Goal: Task Accomplishment & Management: Manage account settings

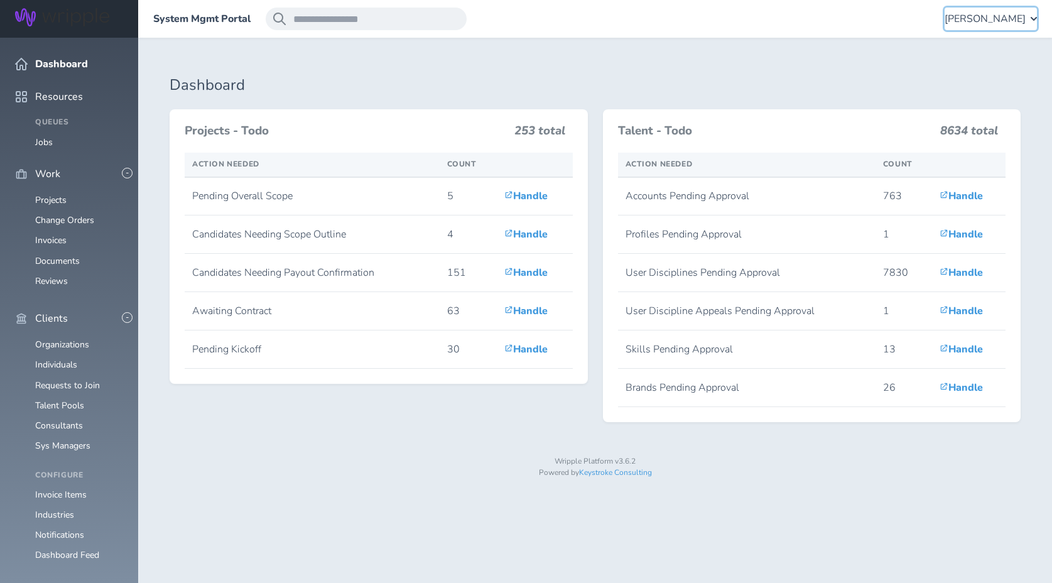
click at [963, 16] on span "[PERSON_NAME]" at bounding box center [985, 18] width 81 height 11
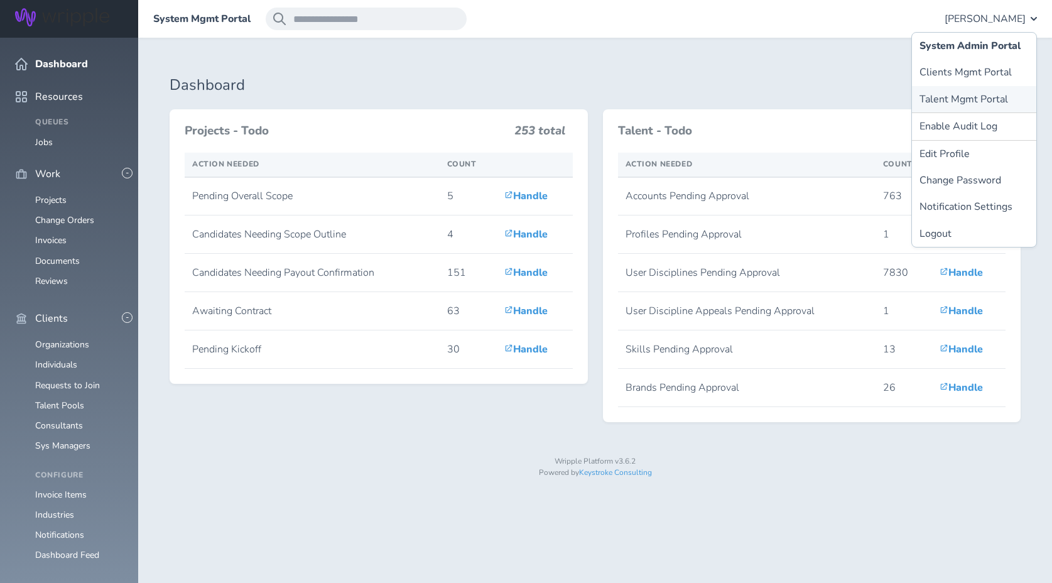
click at [954, 96] on link "Talent Mgmt Portal" at bounding box center [974, 99] width 124 height 26
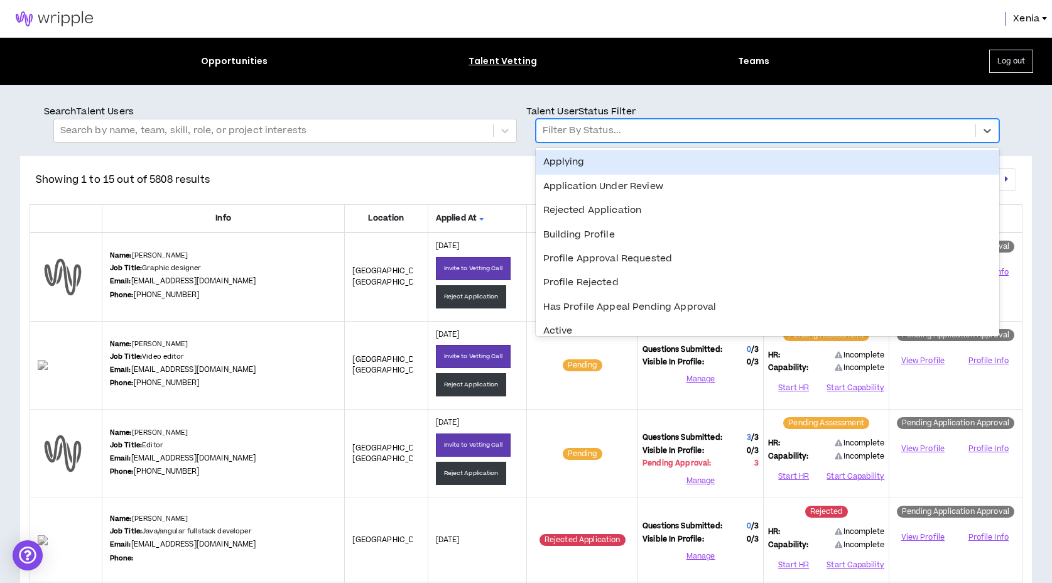
click at [634, 126] on div at bounding box center [756, 130] width 426 height 16
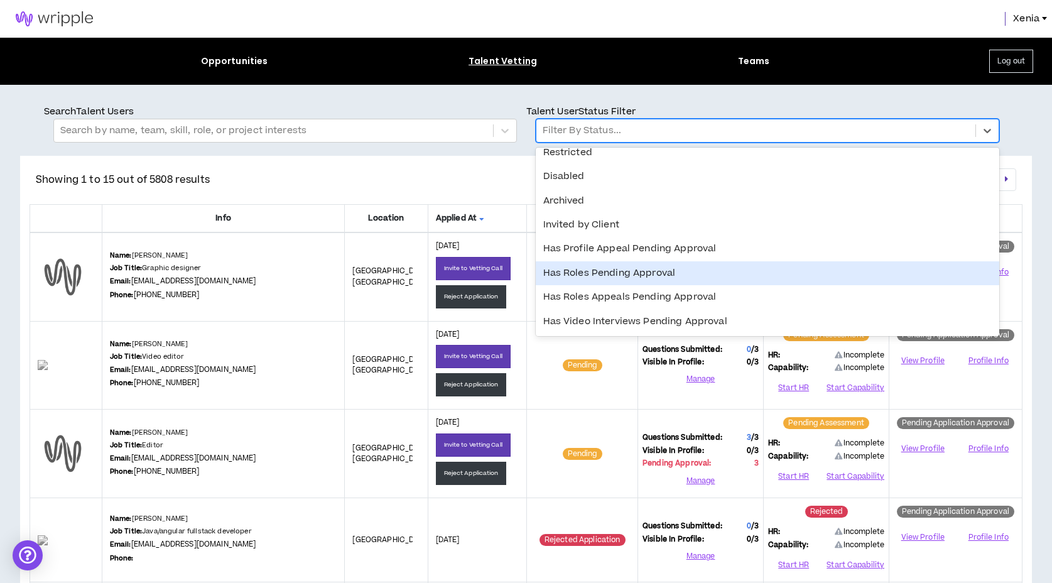
scroll to position [227, 0]
click at [603, 279] on div "Has Roles Pending Approval" at bounding box center [768, 273] width 464 height 24
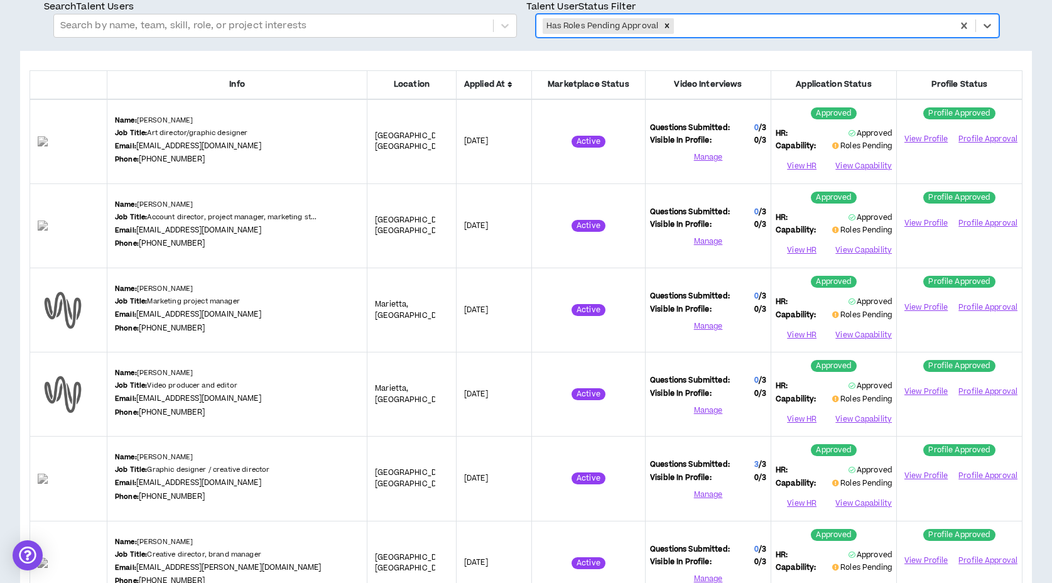
scroll to position [107, 0]
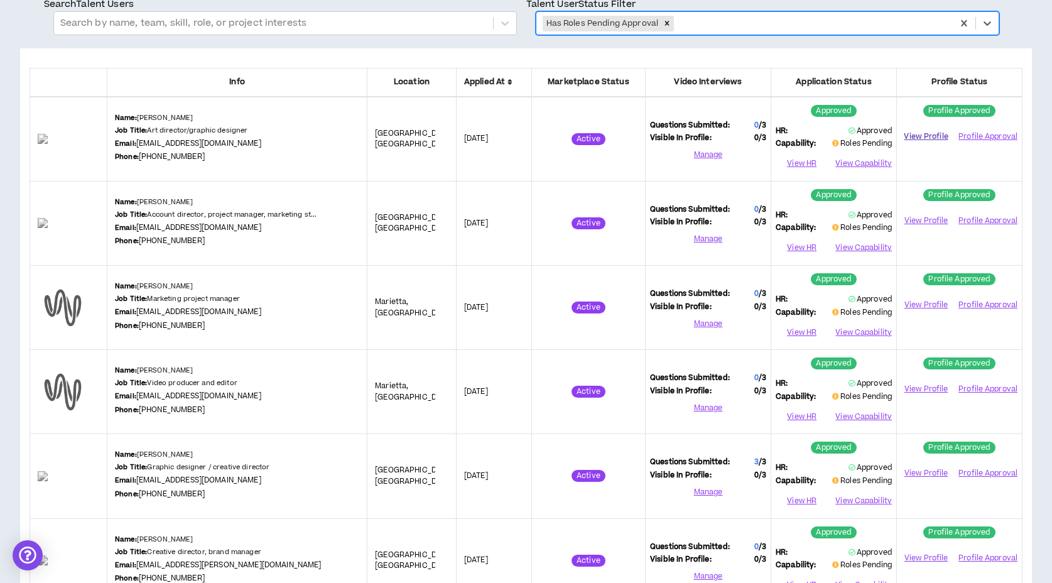
click at [933, 135] on link "View Profile" at bounding box center [926, 137] width 50 height 22
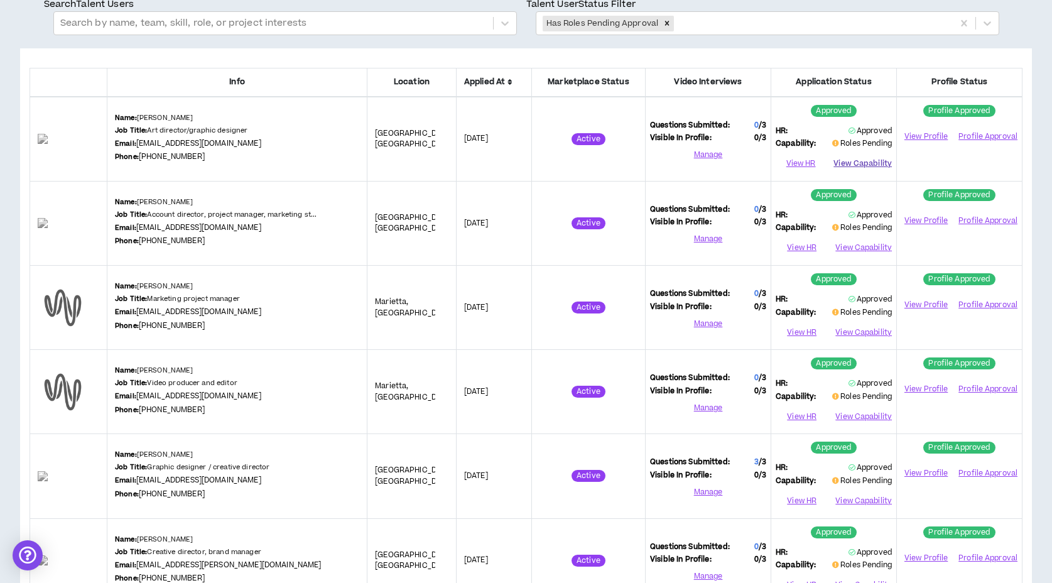
click at [879, 166] on button "View Capability" at bounding box center [862, 164] width 58 height 19
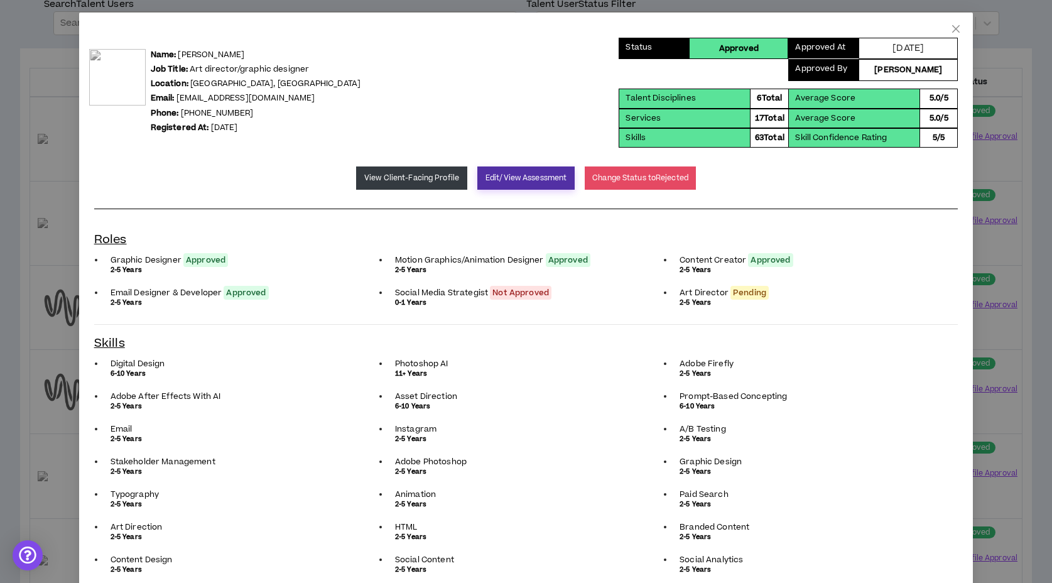
click at [521, 174] on button "Edit/View Assessment" at bounding box center [525, 177] width 97 height 23
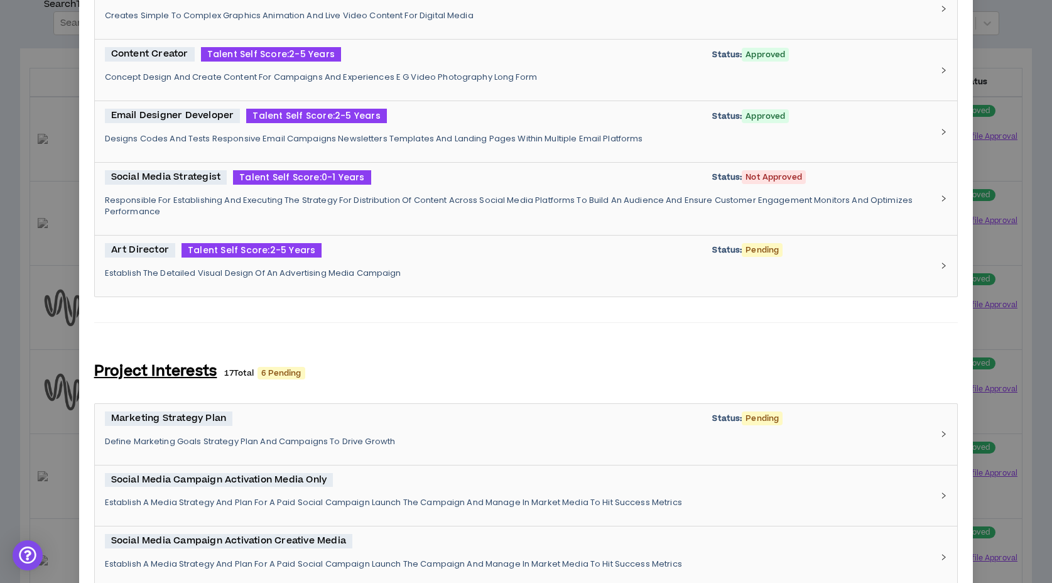
scroll to position [634, 0]
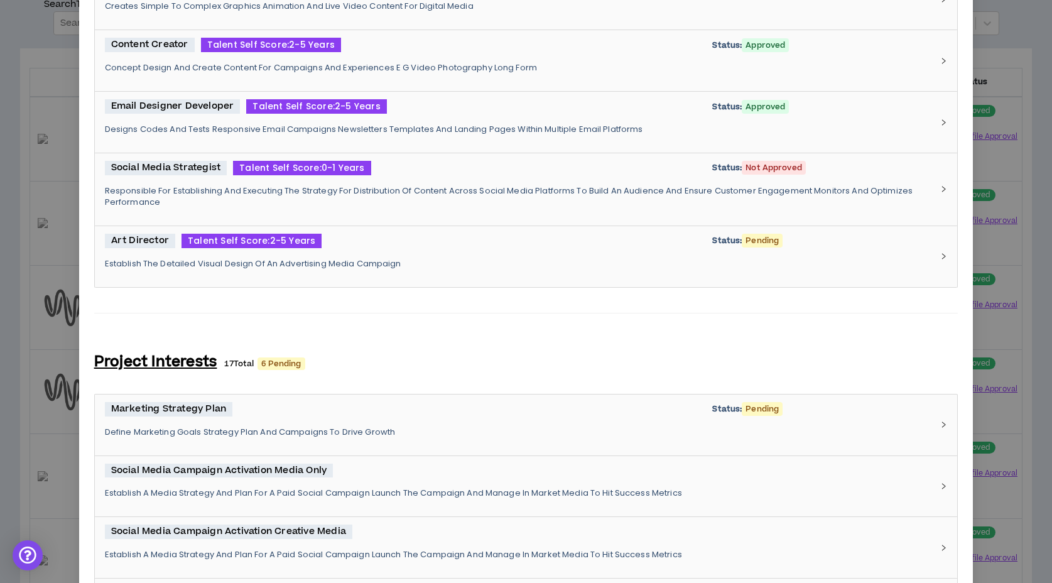
click at [438, 246] on div "Art Director Talent Self Score: 2-5 Years Status: Pending" at bounding box center [519, 241] width 828 height 14
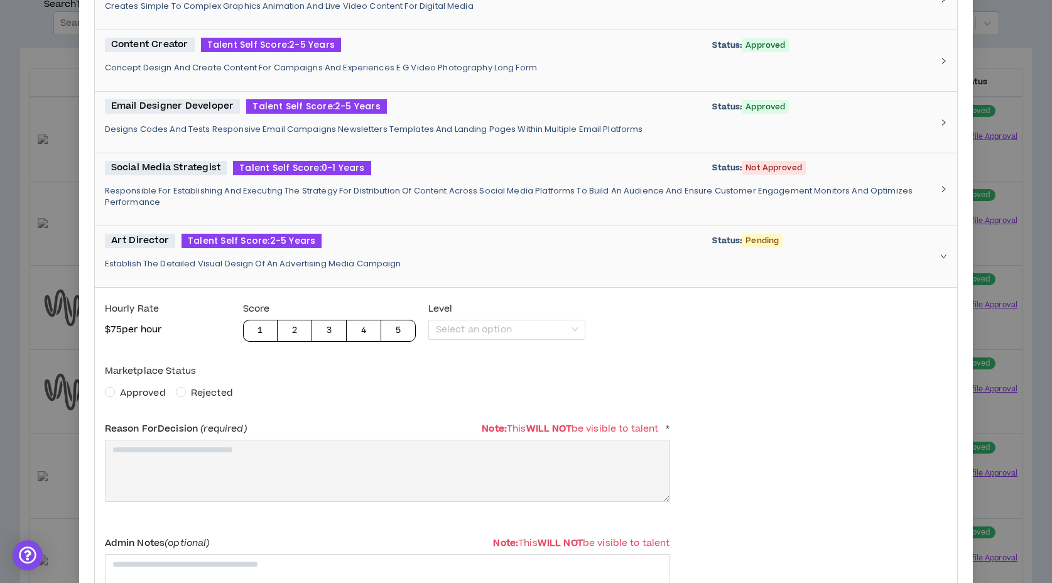
click at [138, 397] on span "Approved" at bounding box center [143, 392] width 46 height 13
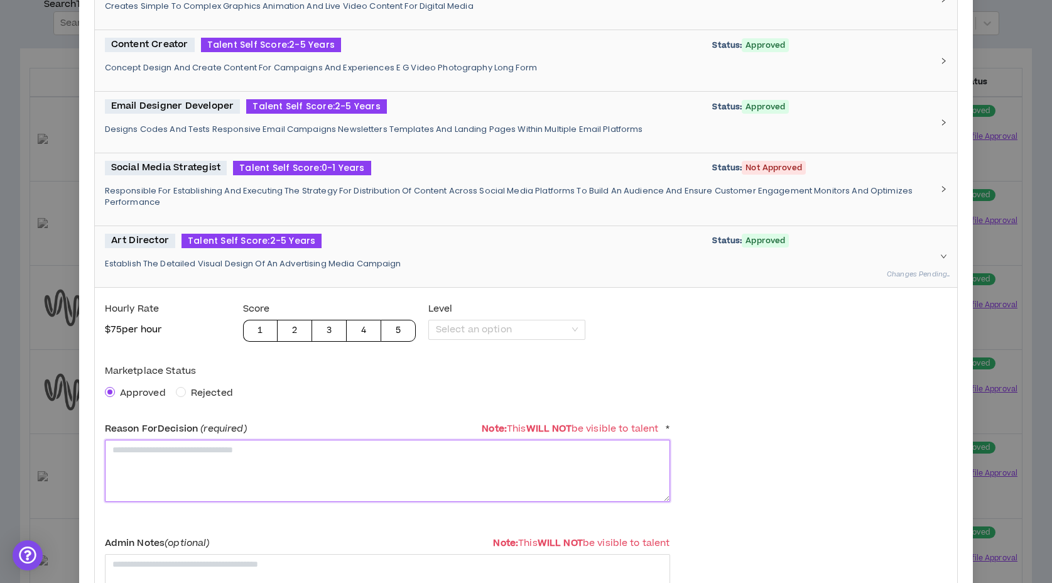
click at [179, 492] on textarea at bounding box center [387, 471] width 565 height 62
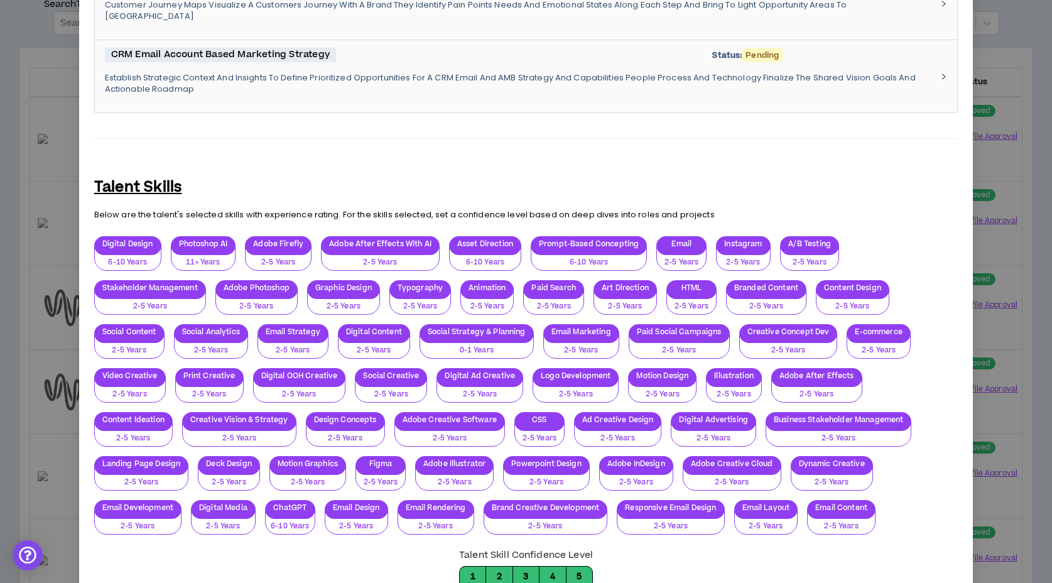
scroll to position [2463, 0]
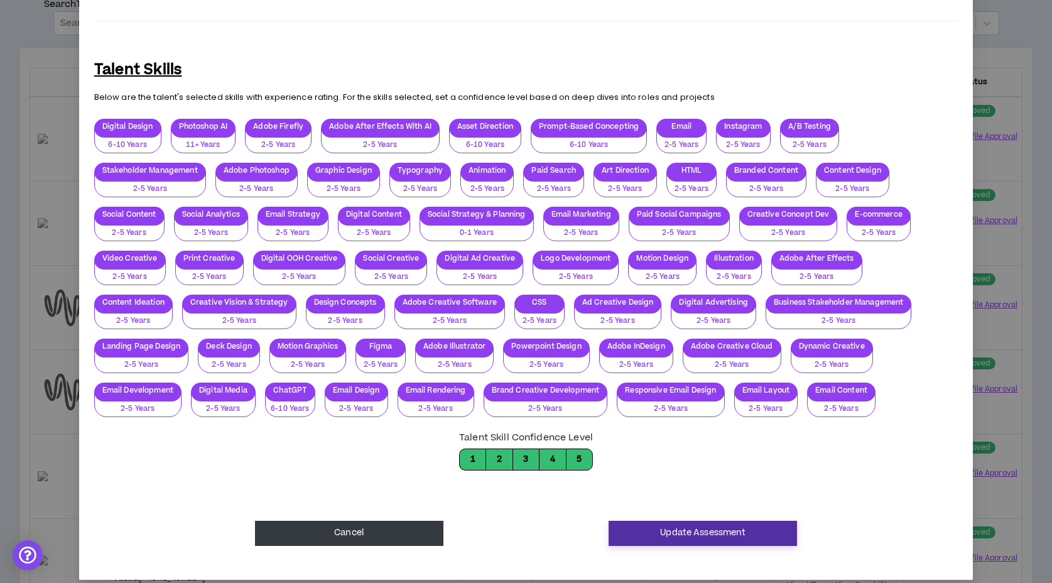
type textarea "**********"
click at [730, 521] on button "Update Assessment" at bounding box center [703, 533] width 188 height 25
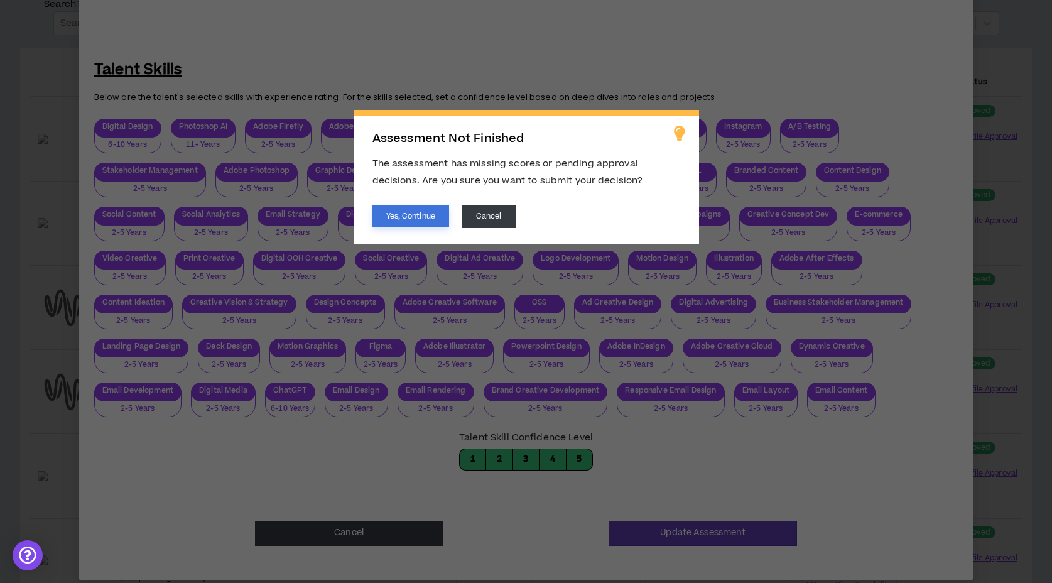
click at [431, 215] on button "Yes, Continue" at bounding box center [410, 216] width 77 height 22
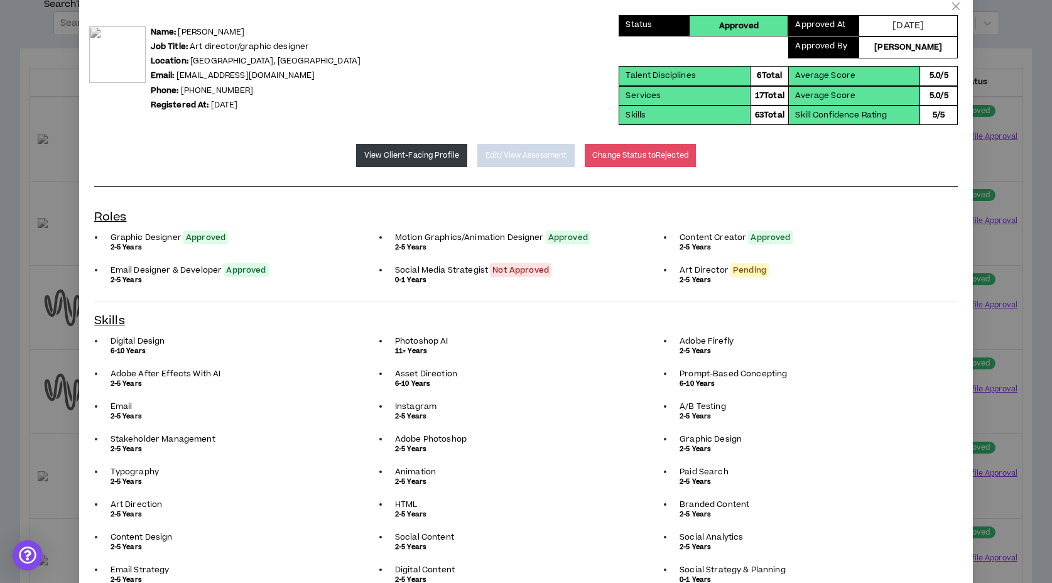
scroll to position [0, 0]
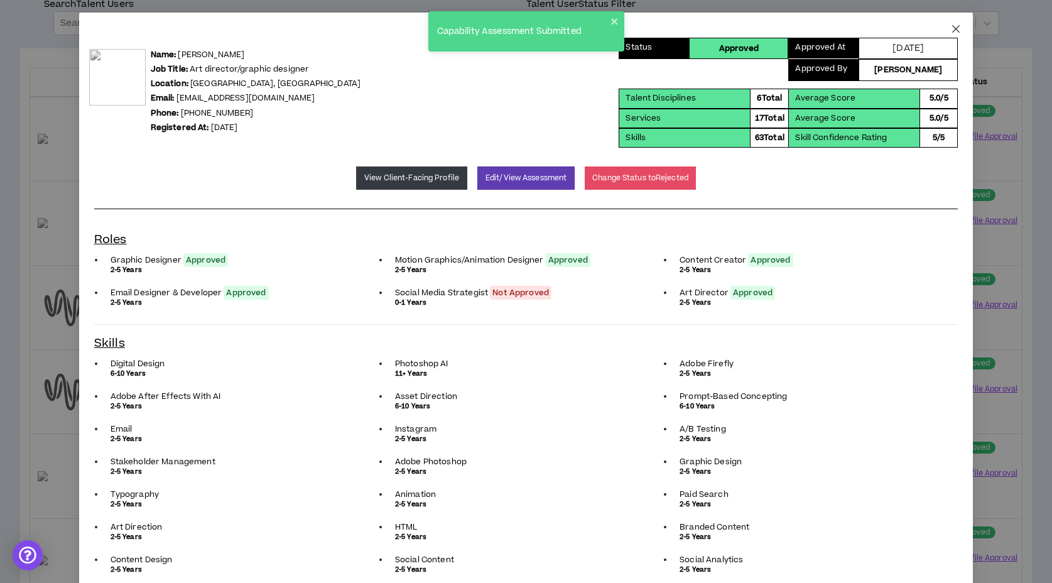
click at [959, 31] on icon "close" at bounding box center [956, 29] width 8 height 8
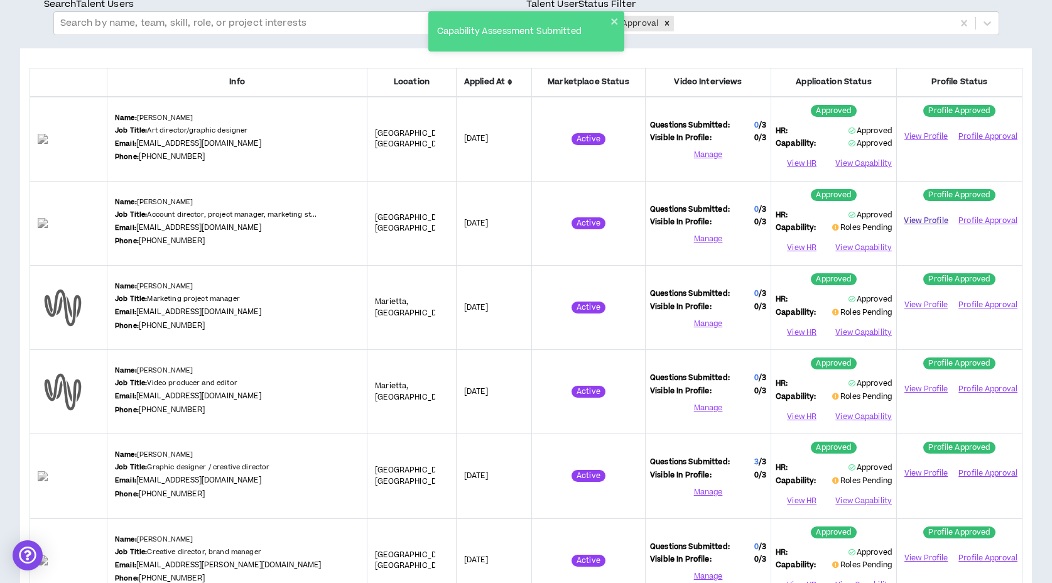
click at [923, 219] on link "View Profile" at bounding box center [926, 221] width 50 height 22
click at [861, 246] on button "View Capability" at bounding box center [862, 248] width 58 height 19
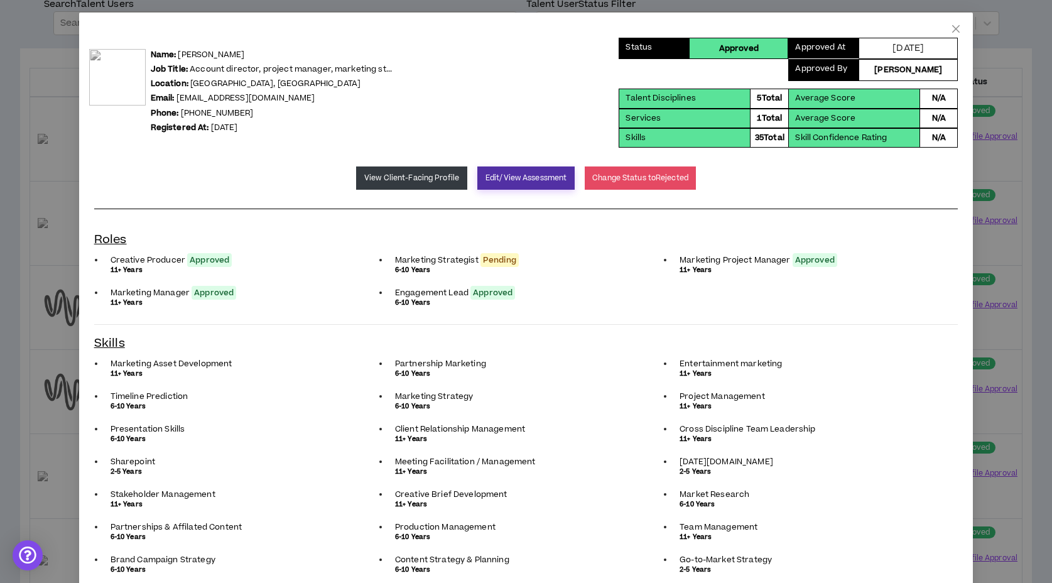
click at [526, 172] on button "Edit/View Assessment" at bounding box center [525, 177] width 97 height 23
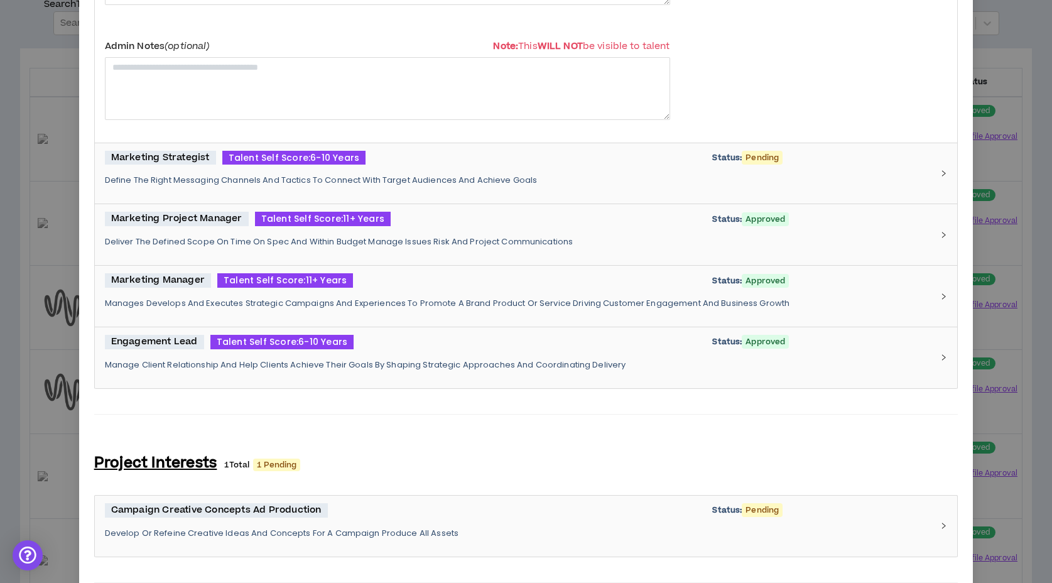
scroll to position [465, 0]
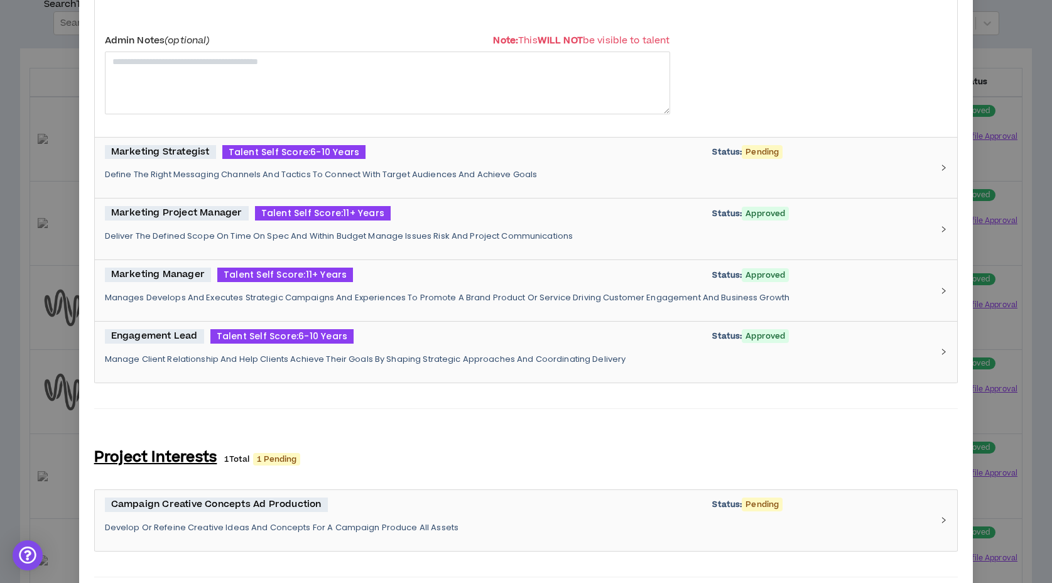
click at [462, 164] on div "Marketing Strategist Talent Self Score: 6-10 Years Status: Pending Define The R…" at bounding box center [519, 168] width 828 height 46
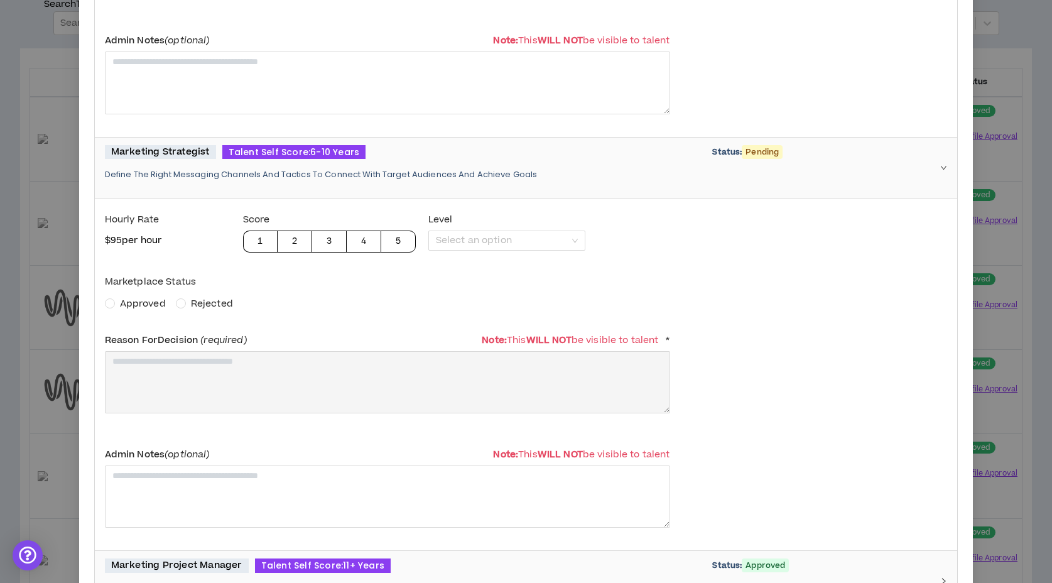
click at [160, 303] on span "Approved" at bounding box center [143, 303] width 46 height 13
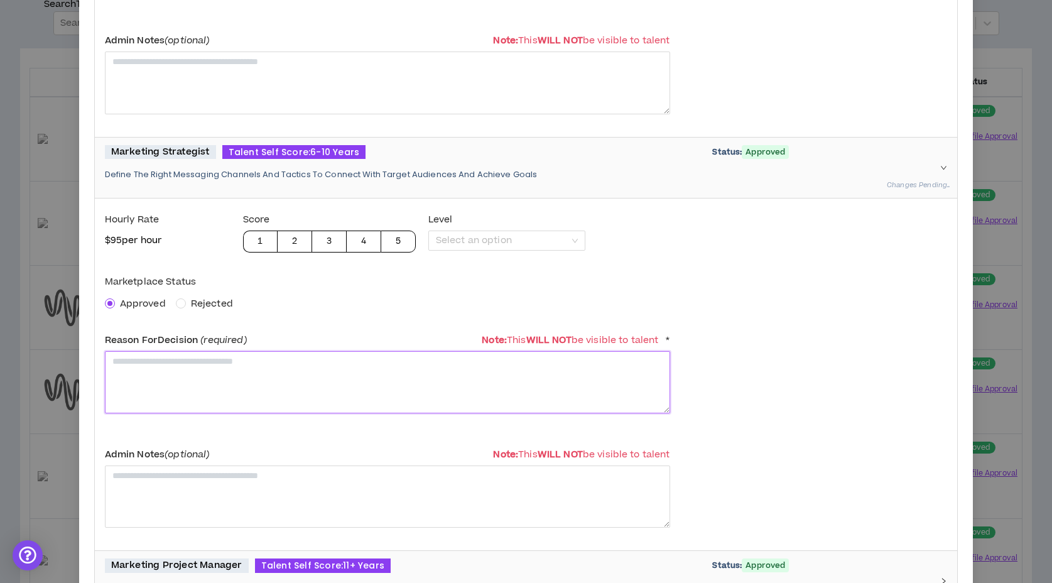
drag, startPoint x: 169, startPoint y: 366, endPoint x: 169, endPoint y: 333, distance: 32.7
click at [169, 366] on textarea at bounding box center [387, 382] width 565 height 62
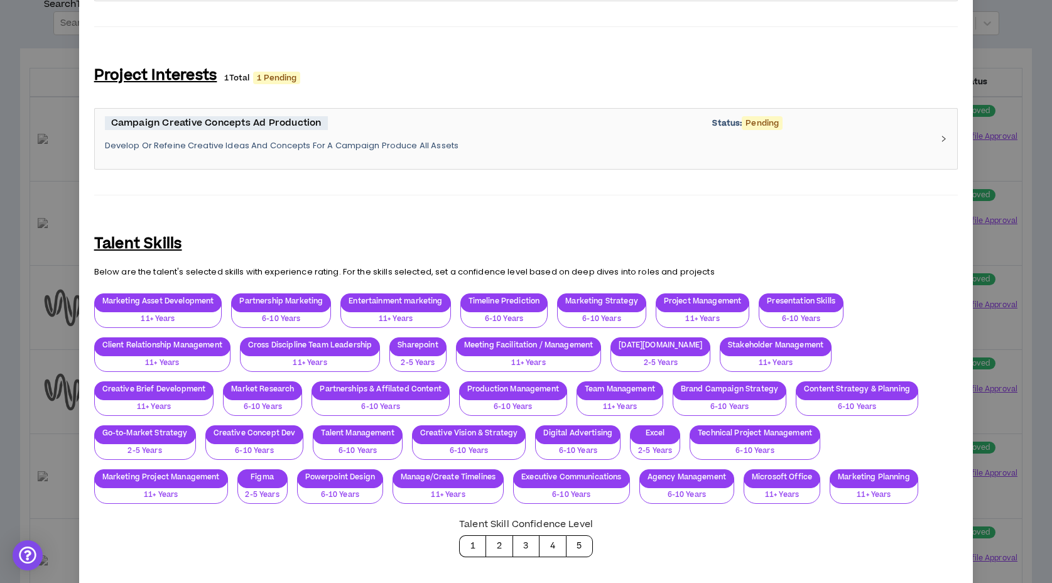
scroll to position [1297, 0]
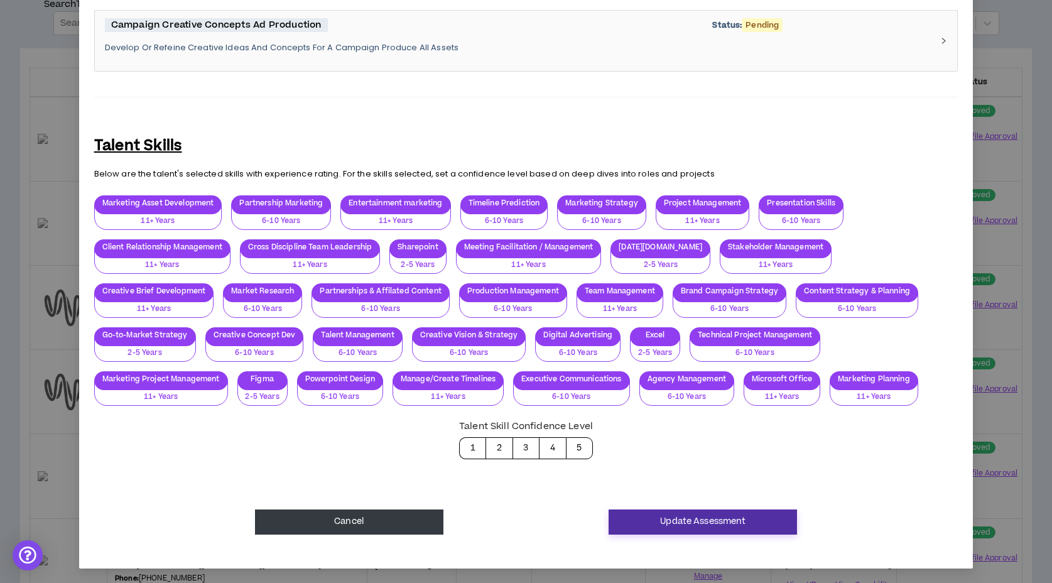
type textarea "**********"
click at [743, 521] on button "Update Assessment" at bounding box center [703, 521] width 188 height 25
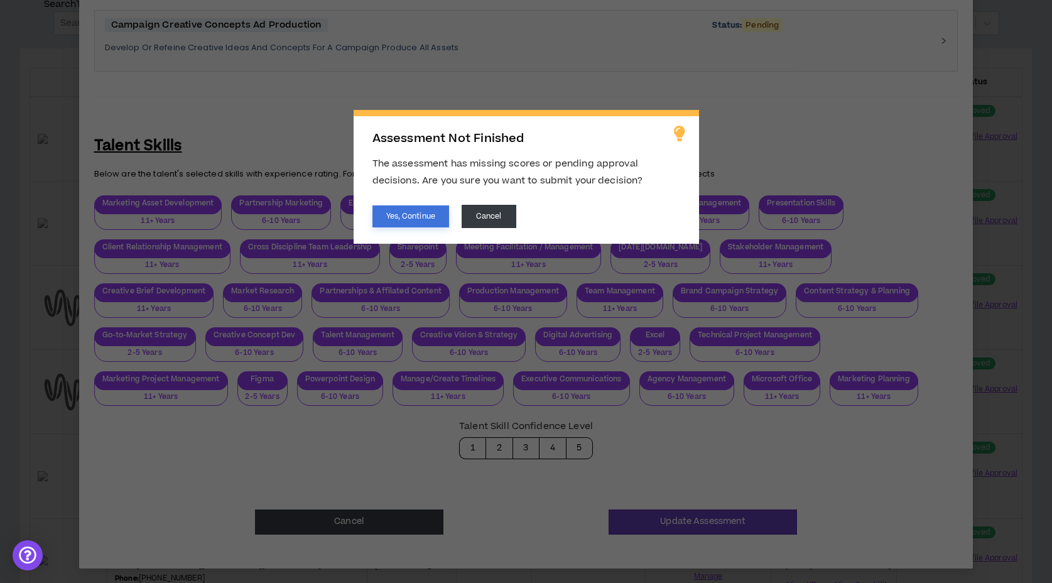
click at [391, 208] on button "Yes, Continue" at bounding box center [410, 216] width 77 height 22
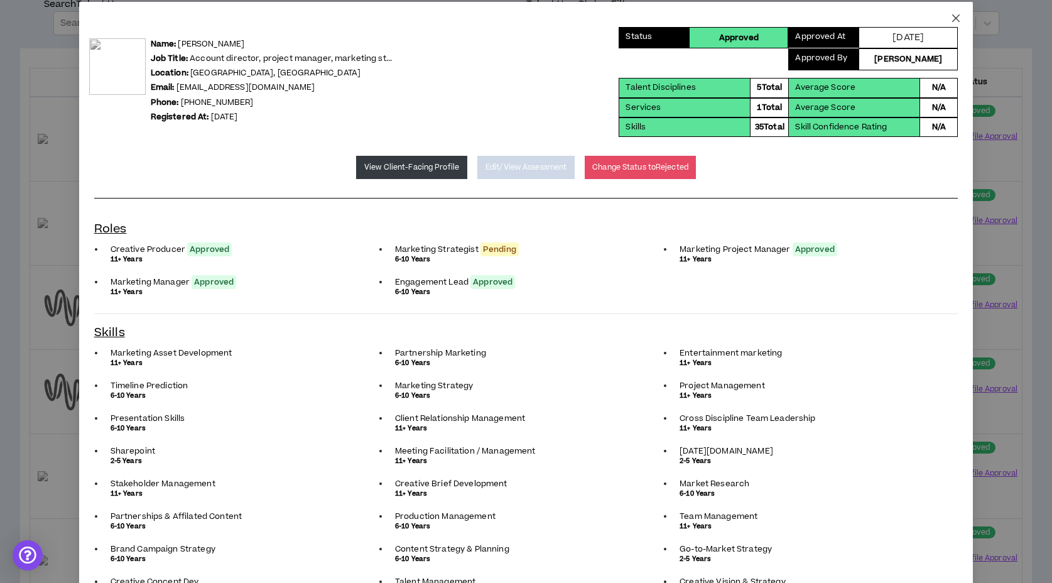
scroll to position [0, 0]
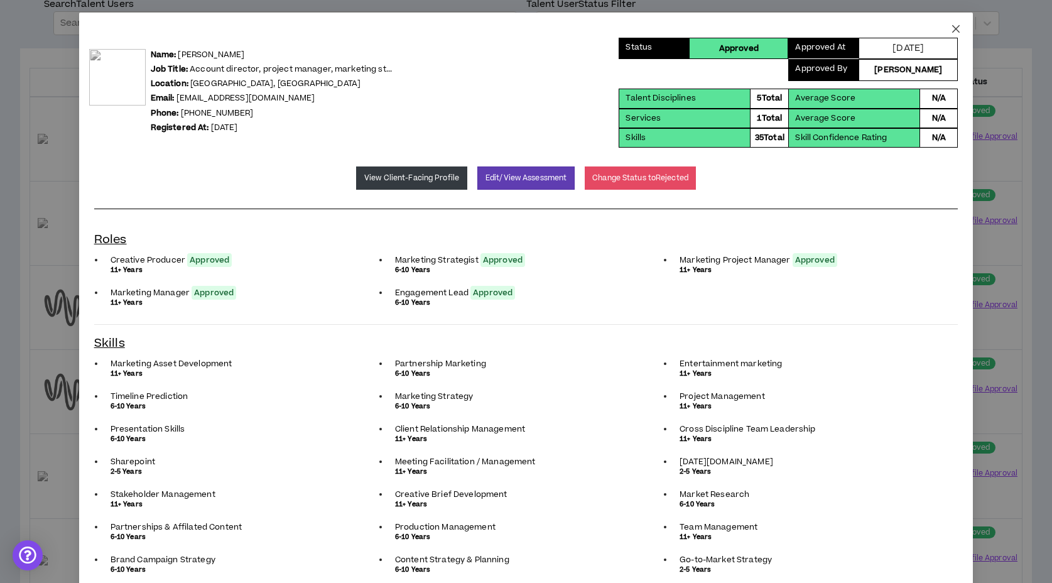
click at [956, 24] on icon "close" at bounding box center [956, 29] width 10 height 10
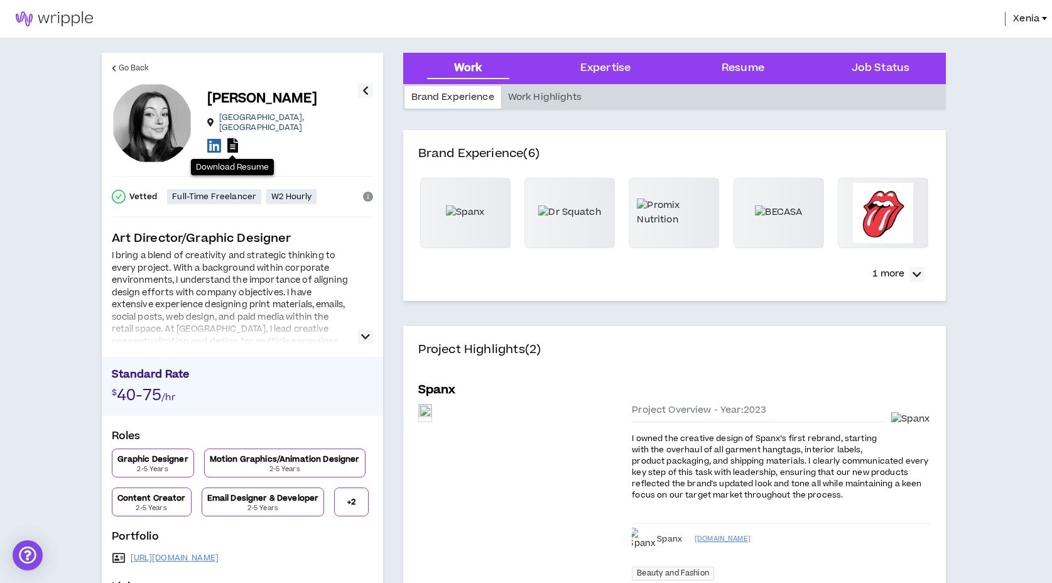
click at [231, 139] on icon at bounding box center [232, 145] width 11 height 14
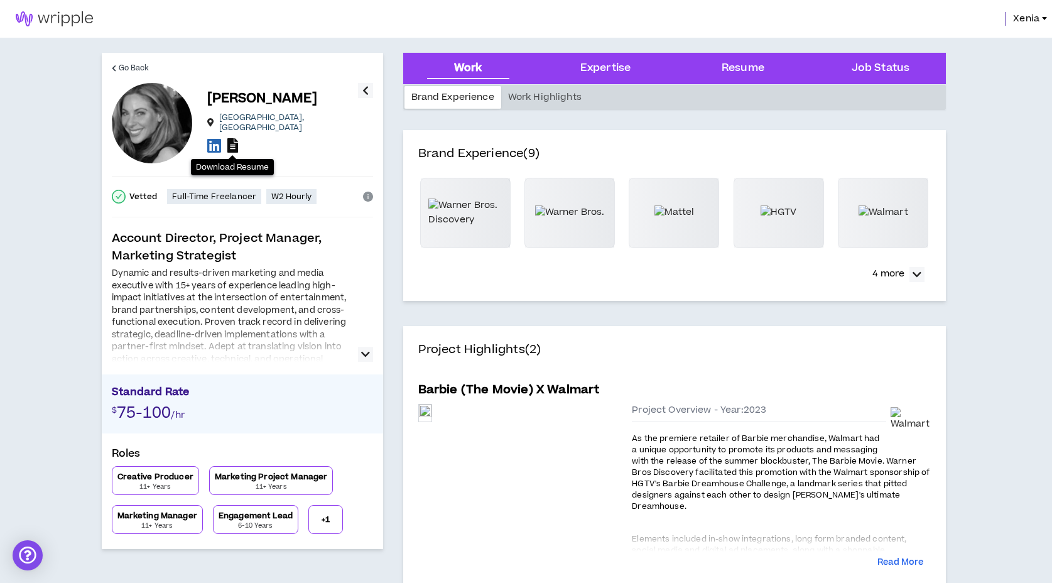
click at [234, 141] on icon at bounding box center [232, 145] width 11 height 14
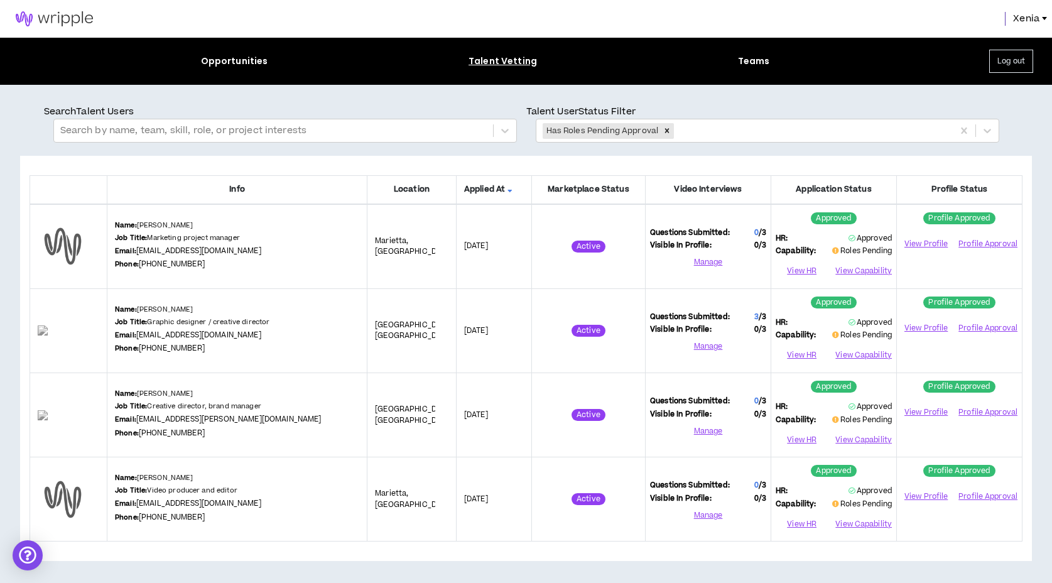
scroll to position [6, 0]
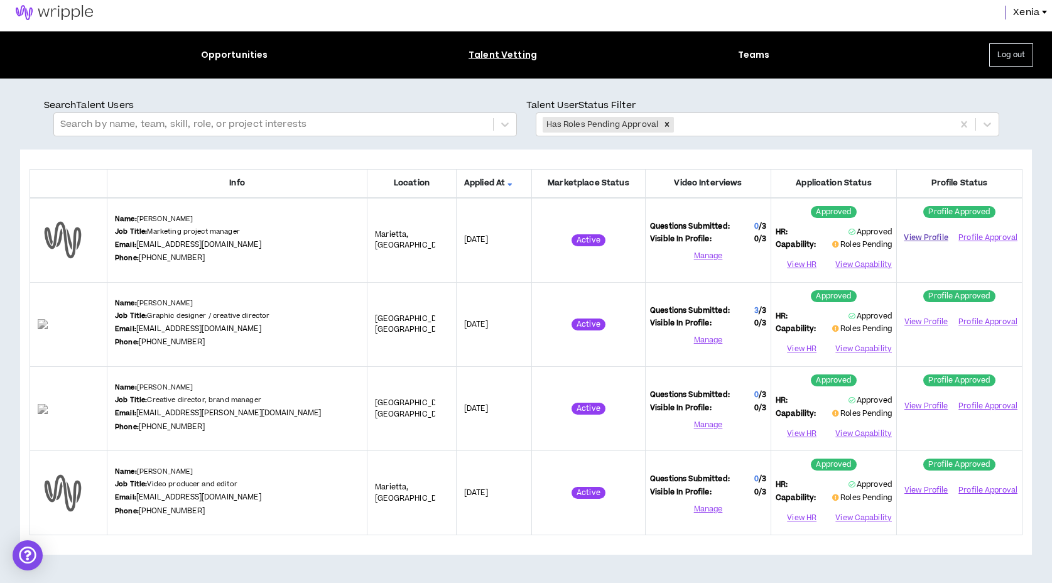
click at [926, 237] on link "View Profile" at bounding box center [926, 238] width 50 height 22
click at [841, 261] on button "View Capability" at bounding box center [862, 265] width 58 height 19
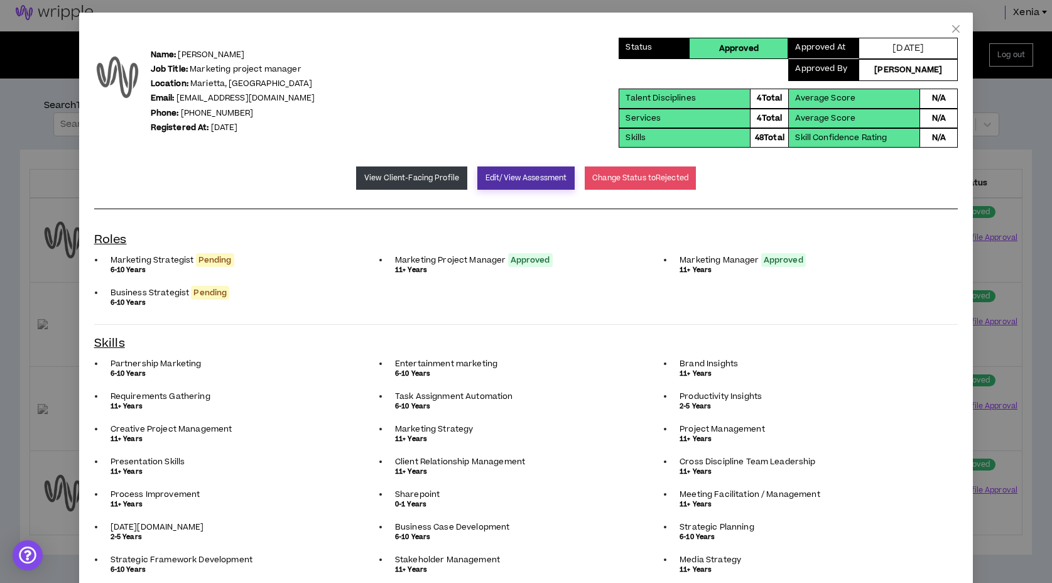
click at [518, 177] on button "Edit/View Assessment" at bounding box center [525, 177] width 97 height 23
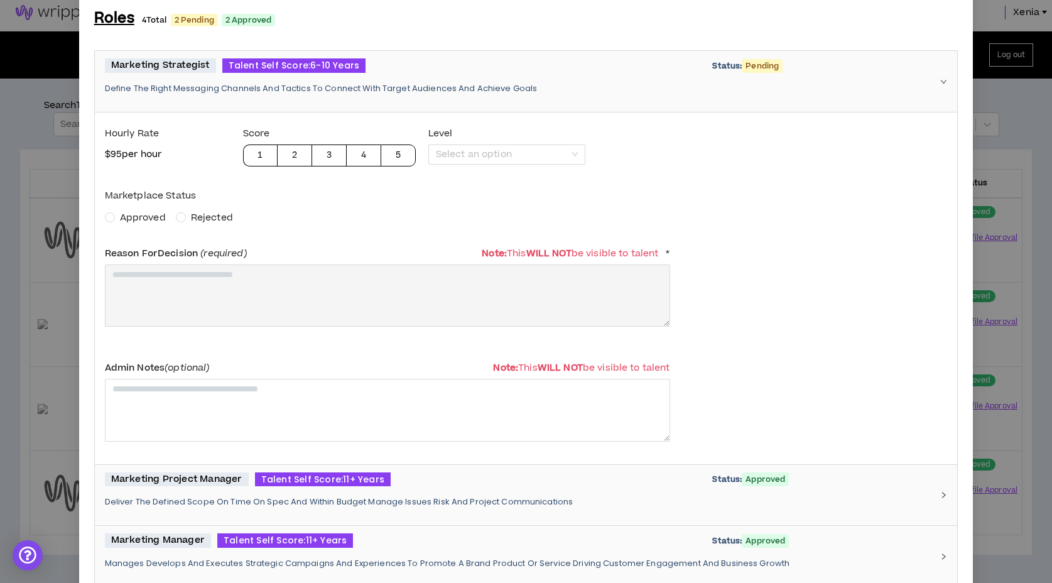
scroll to position [116, 0]
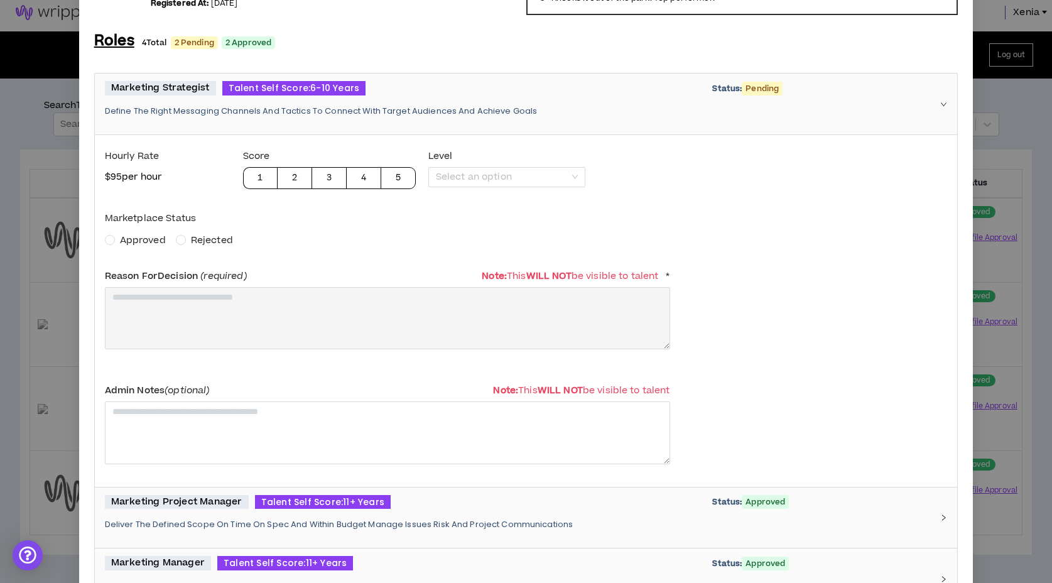
click at [151, 234] on span "Approved" at bounding box center [143, 240] width 46 height 13
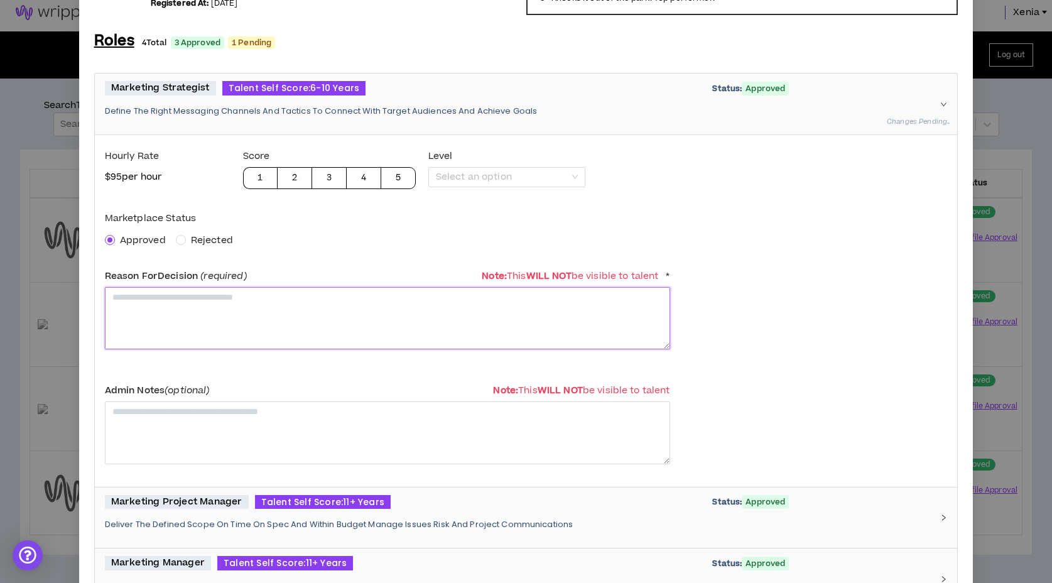
click at [163, 310] on textarea at bounding box center [387, 318] width 565 height 62
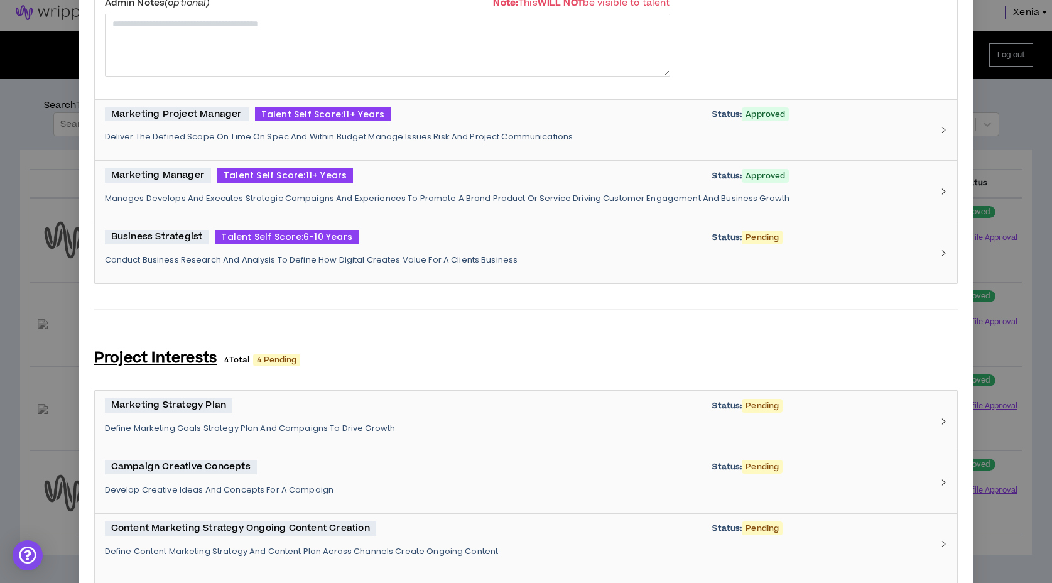
scroll to position [512, 0]
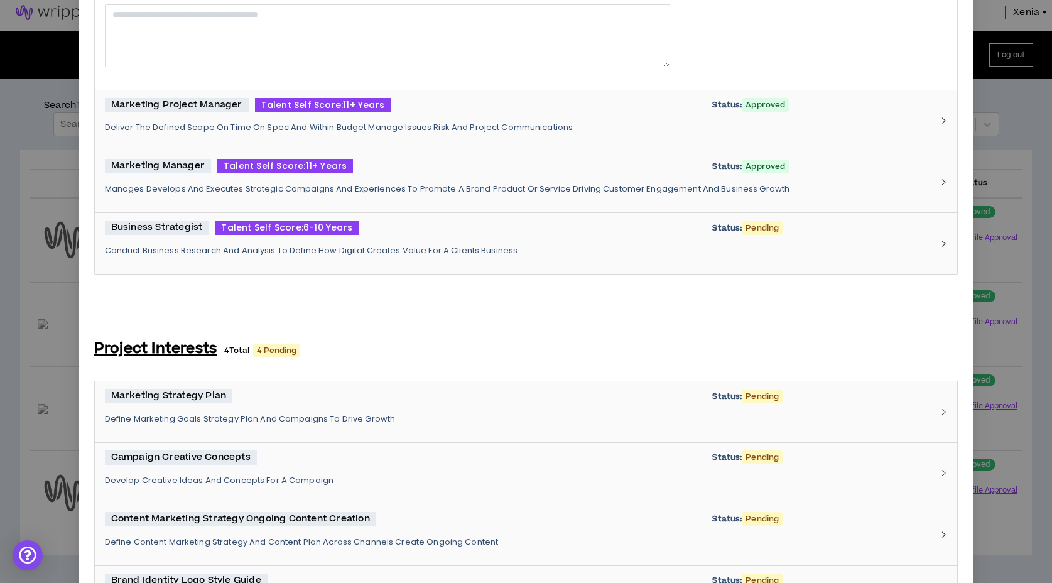
type textarea "**********"
click at [462, 247] on p "Conduct Business Research And Analysis To Define How Digital Creates Value For …" at bounding box center [519, 250] width 828 height 11
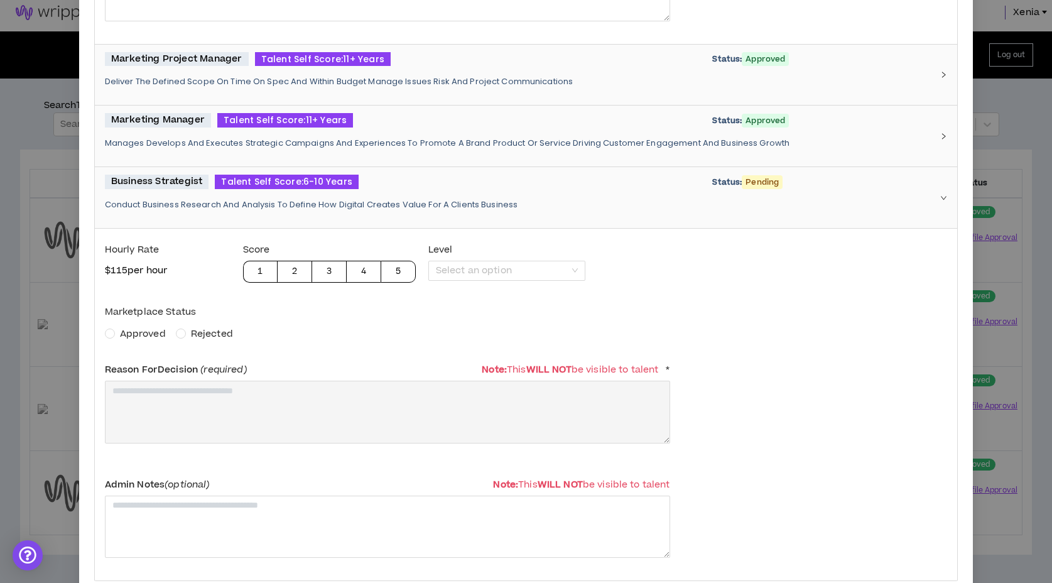
scroll to position [612, 0]
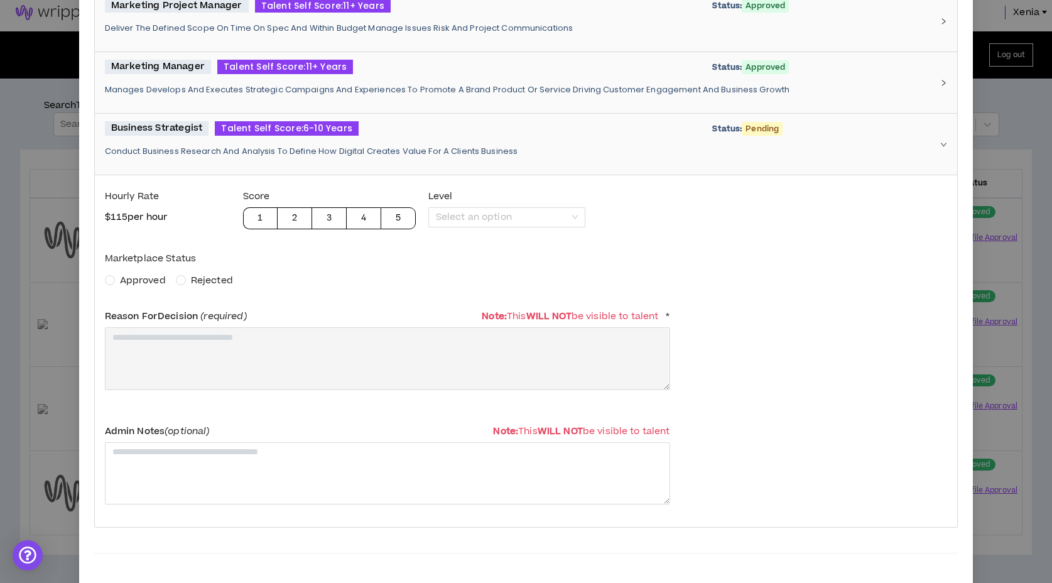
click at [160, 282] on span "Approved" at bounding box center [143, 280] width 46 height 13
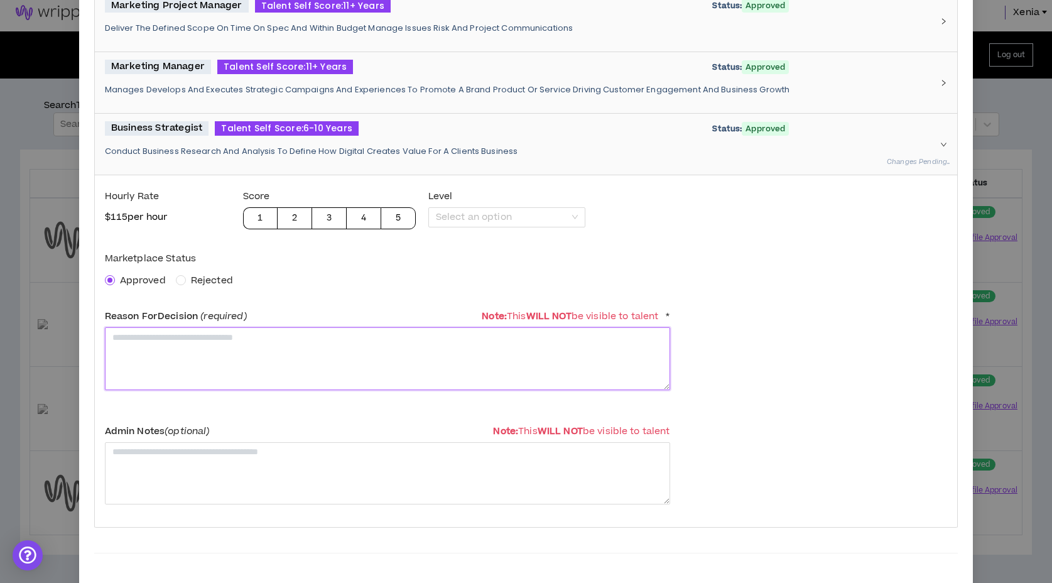
click at [164, 352] on textarea at bounding box center [387, 358] width 565 height 62
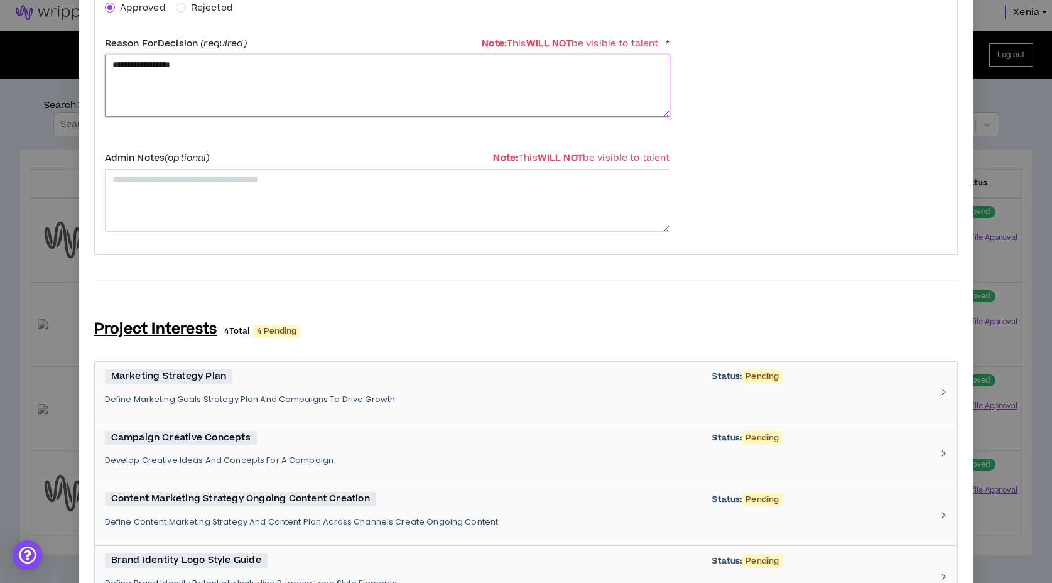
scroll to position [1507, 0]
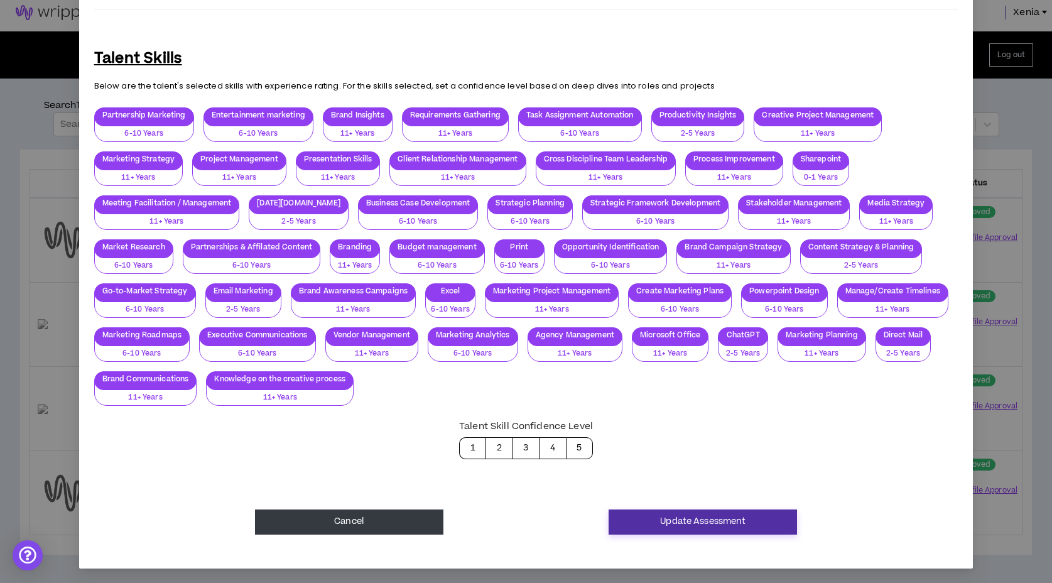
type textarea "**********"
click at [743, 519] on button "Update Assessment" at bounding box center [703, 521] width 188 height 25
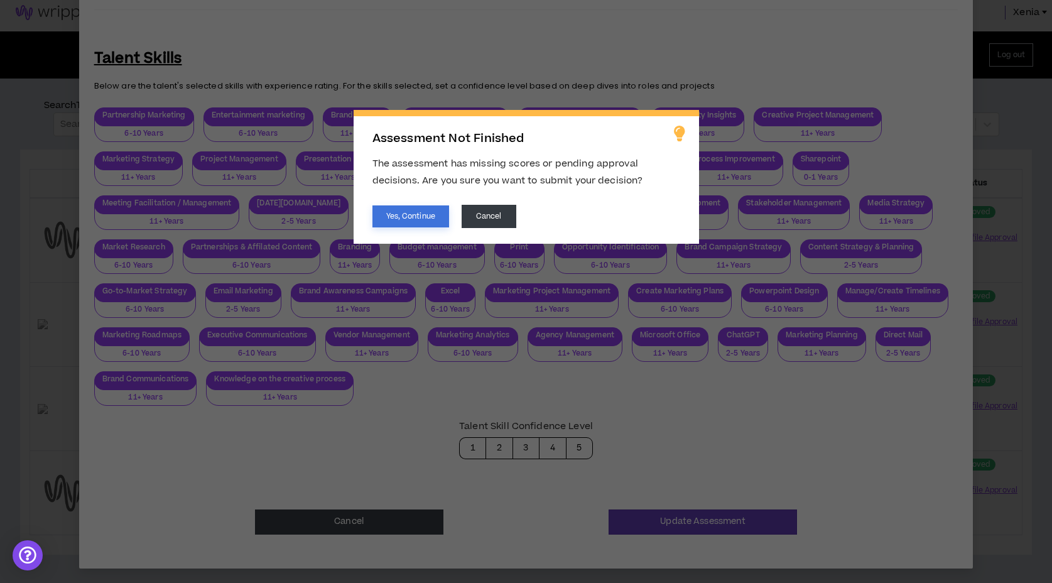
click at [403, 209] on button "Yes, Continue" at bounding box center [410, 216] width 77 height 22
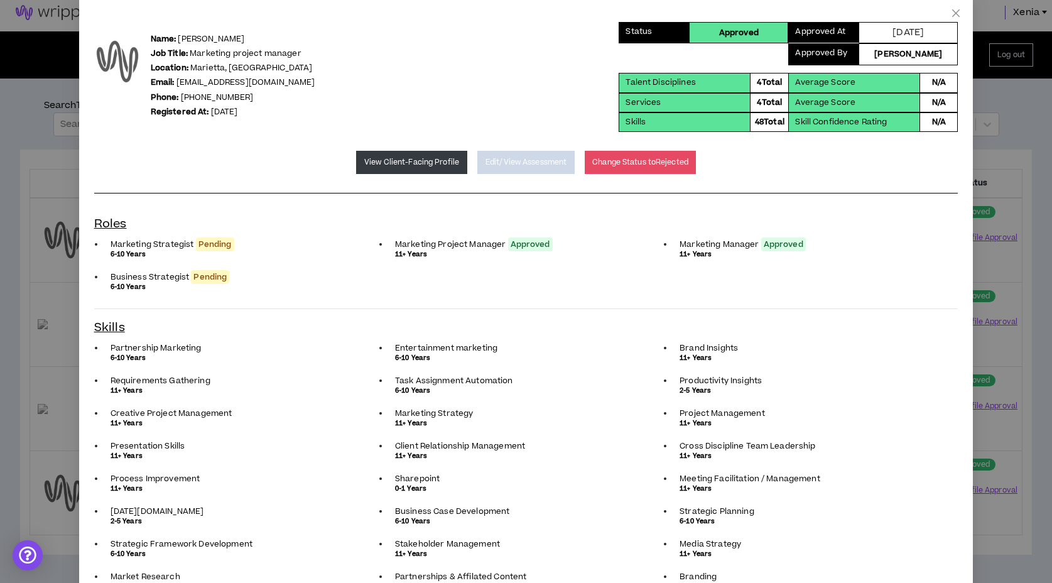
scroll to position [0, 0]
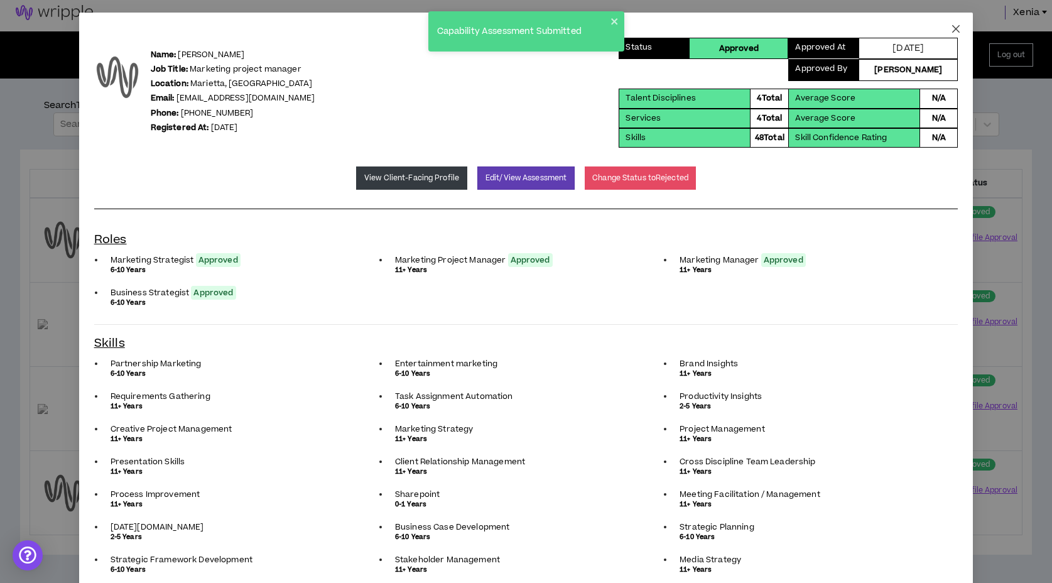
click at [959, 28] on icon "close" at bounding box center [956, 29] width 10 height 10
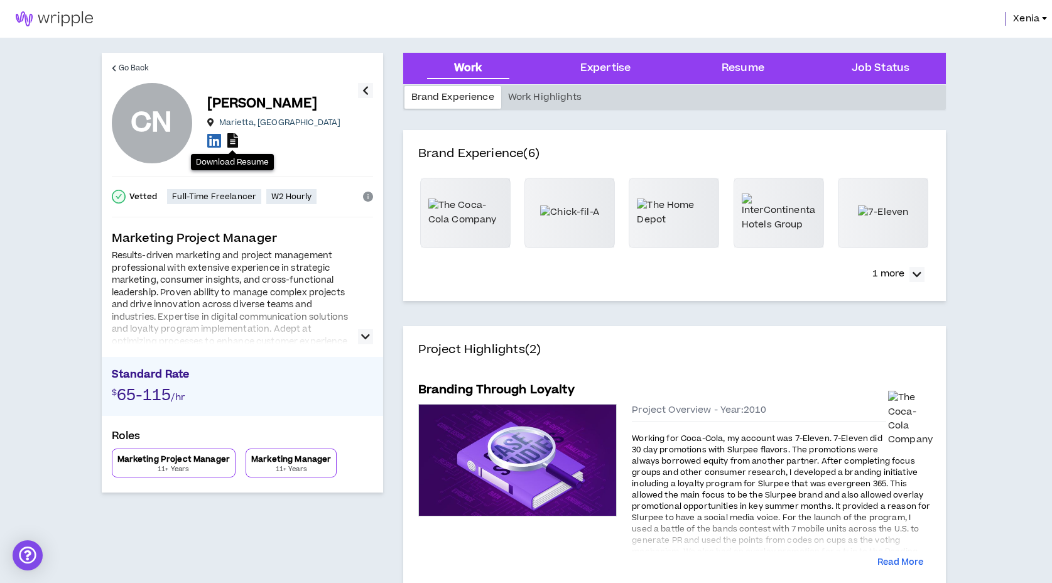
click at [236, 144] on icon at bounding box center [232, 140] width 11 height 14
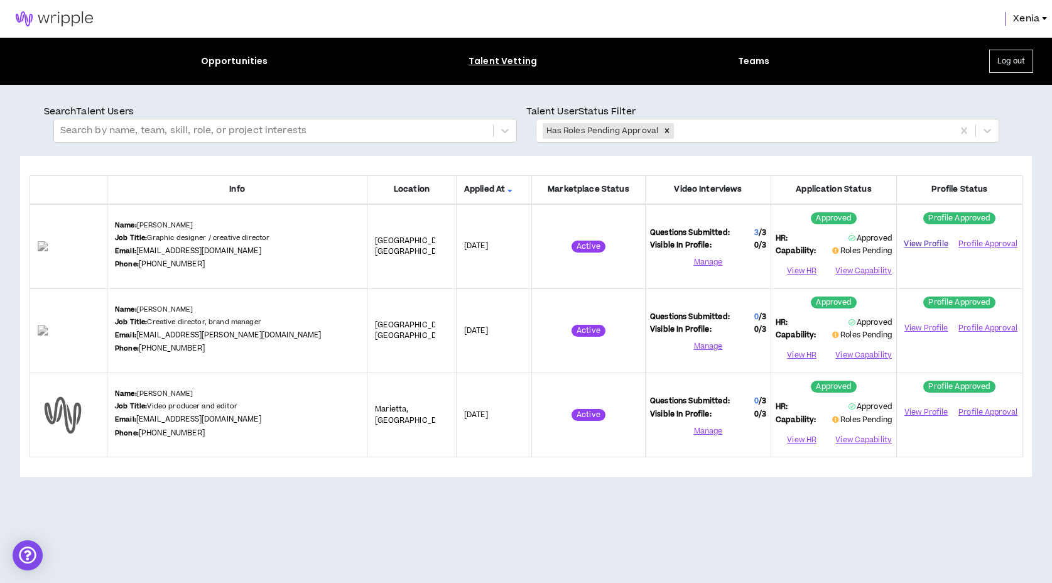
click at [923, 241] on link "View Profile" at bounding box center [926, 244] width 50 height 22
click at [864, 274] on button "View Capability" at bounding box center [862, 271] width 58 height 19
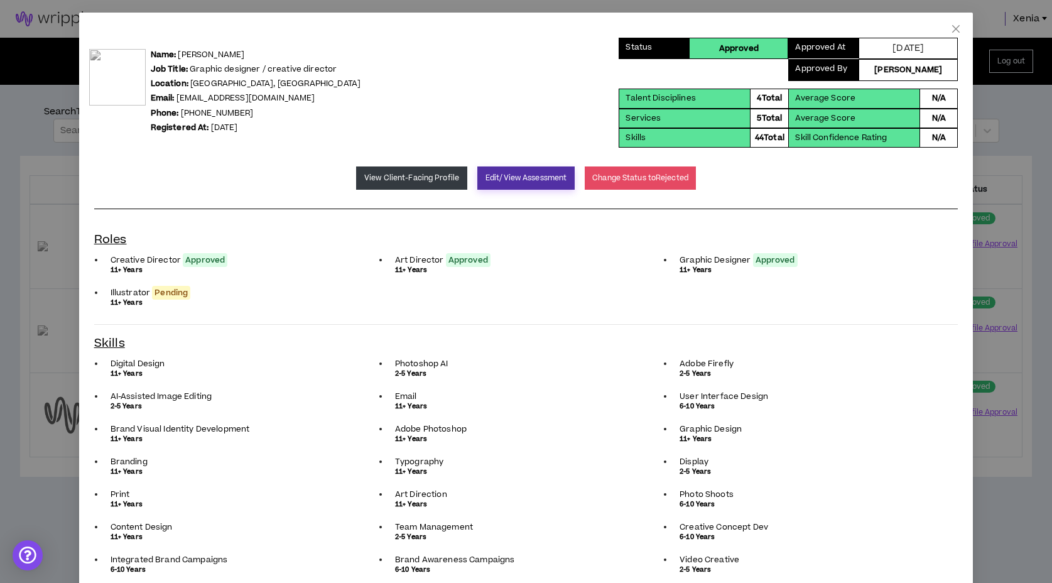
click at [513, 171] on button "Edit/View Assessment" at bounding box center [525, 177] width 97 height 23
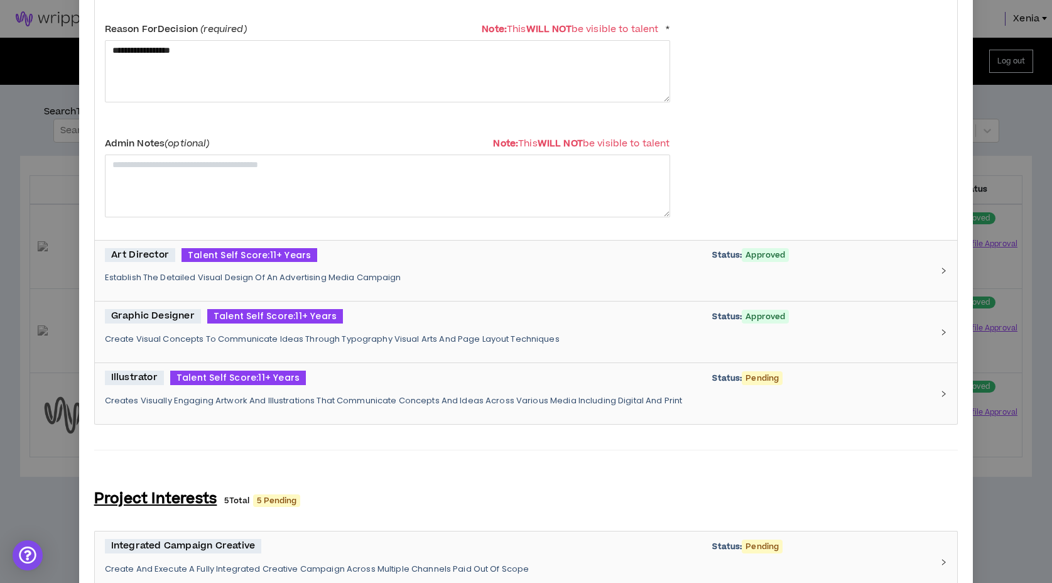
scroll to position [410, 0]
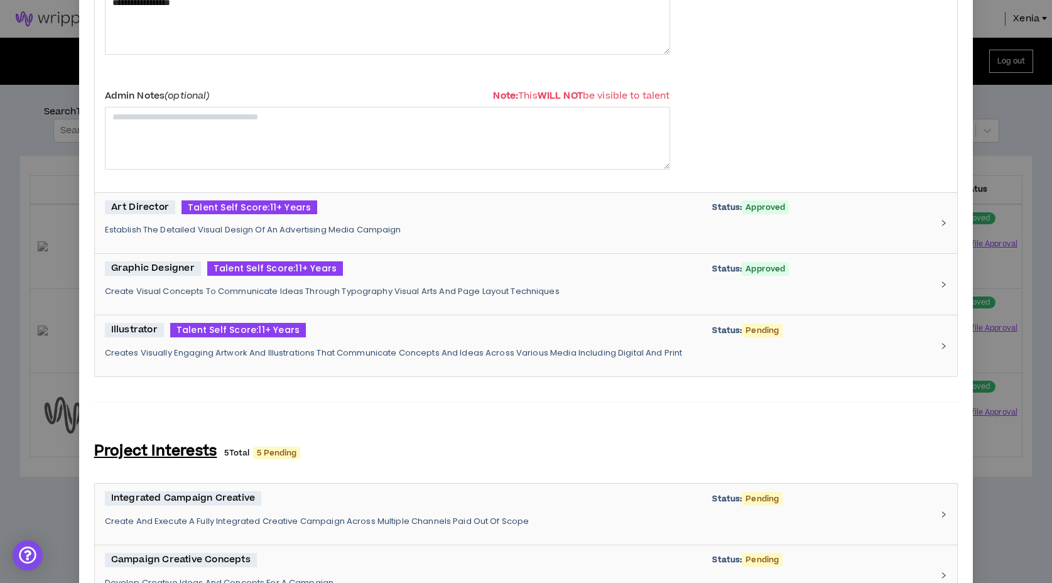
click at [404, 333] on div "Illustrator Talent Self Score: 11+ Years Status: Pending" at bounding box center [519, 330] width 828 height 14
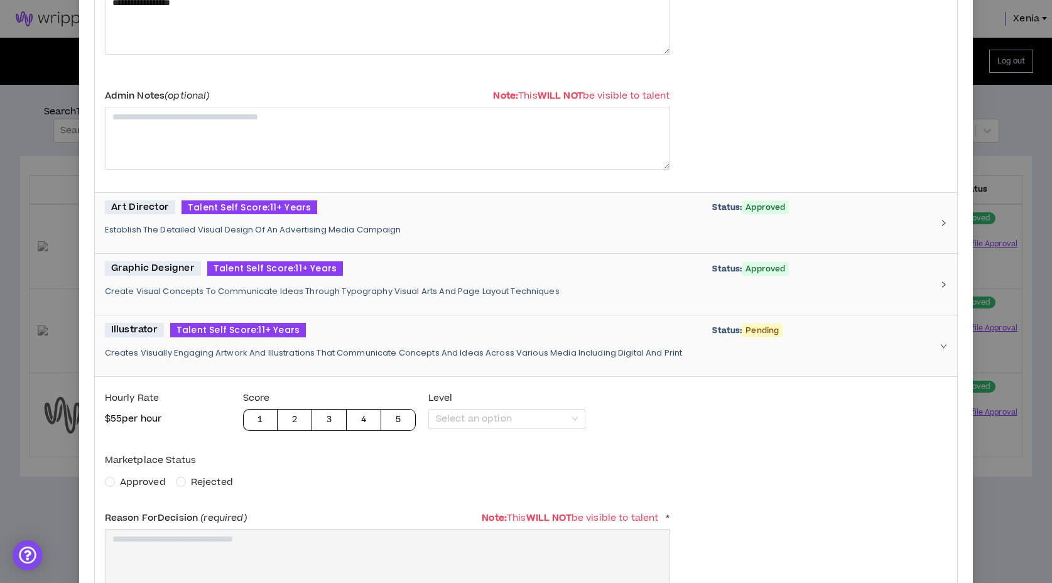
click at [141, 480] on span "Approved" at bounding box center [143, 481] width 46 height 13
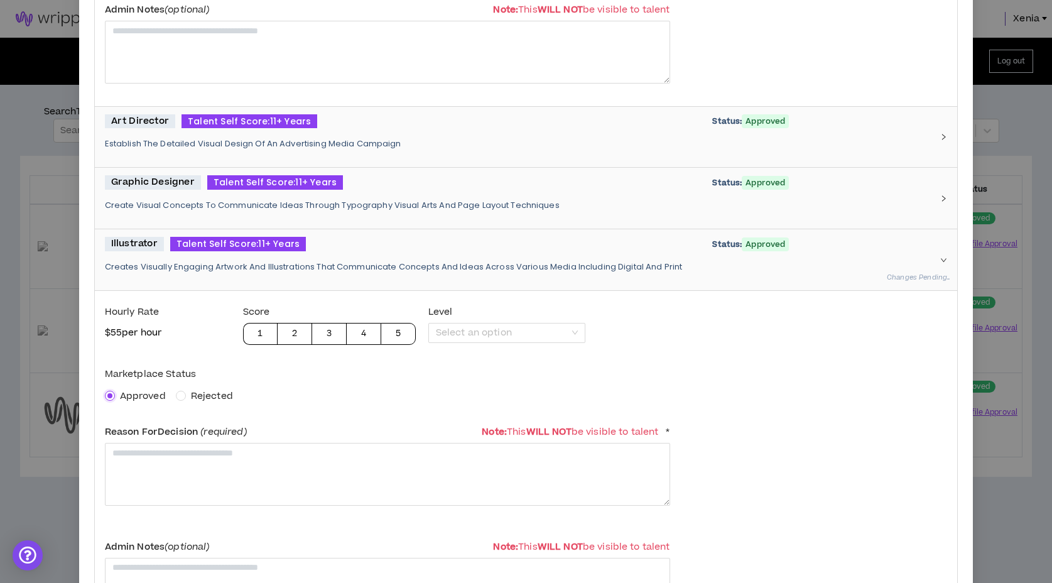
scroll to position [525, 0]
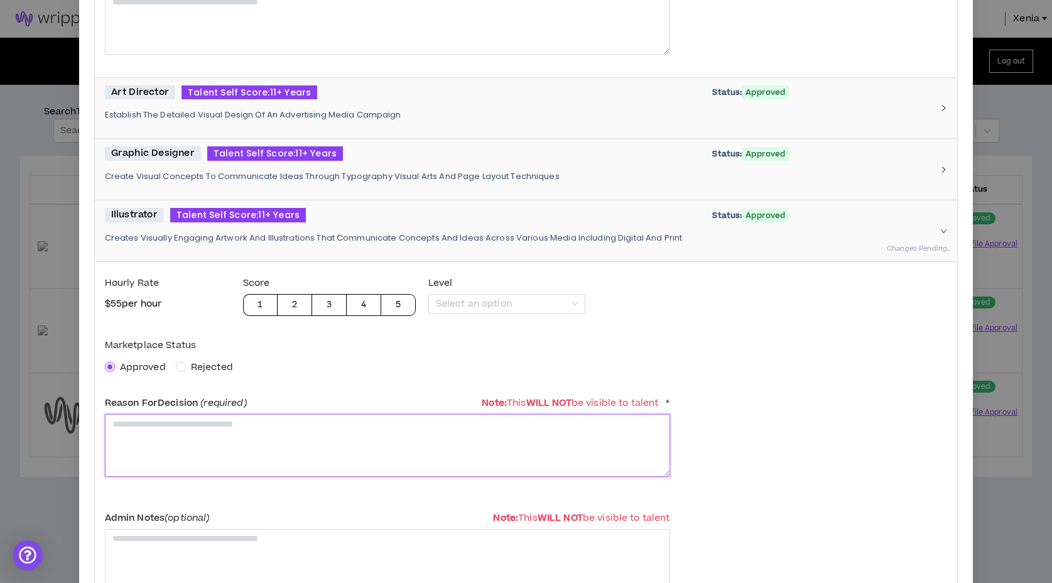
click at [153, 455] on textarea at bounding box center [387, 445] width 565 height 62
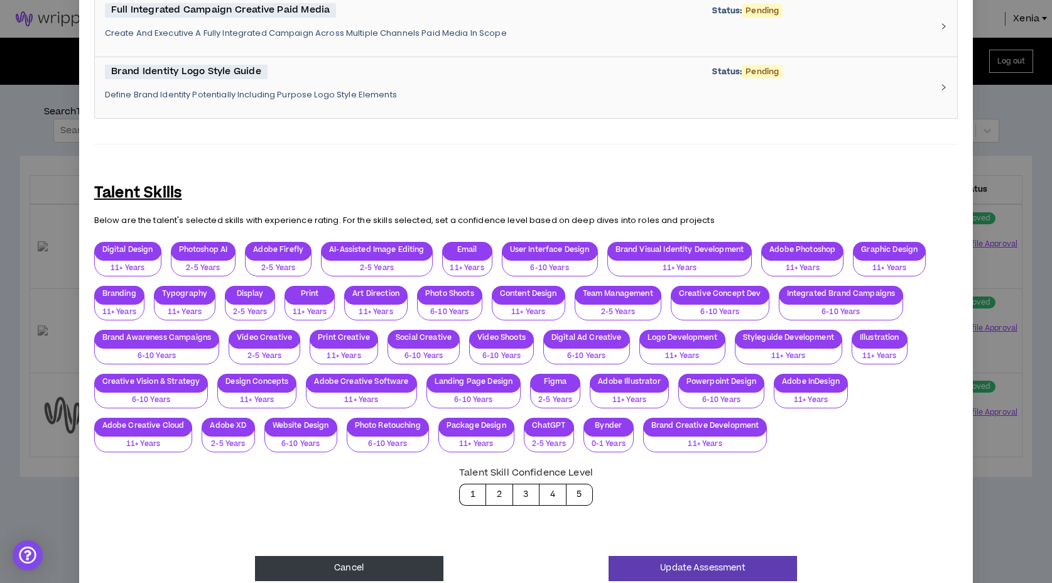
scroll to position [1481, 0]
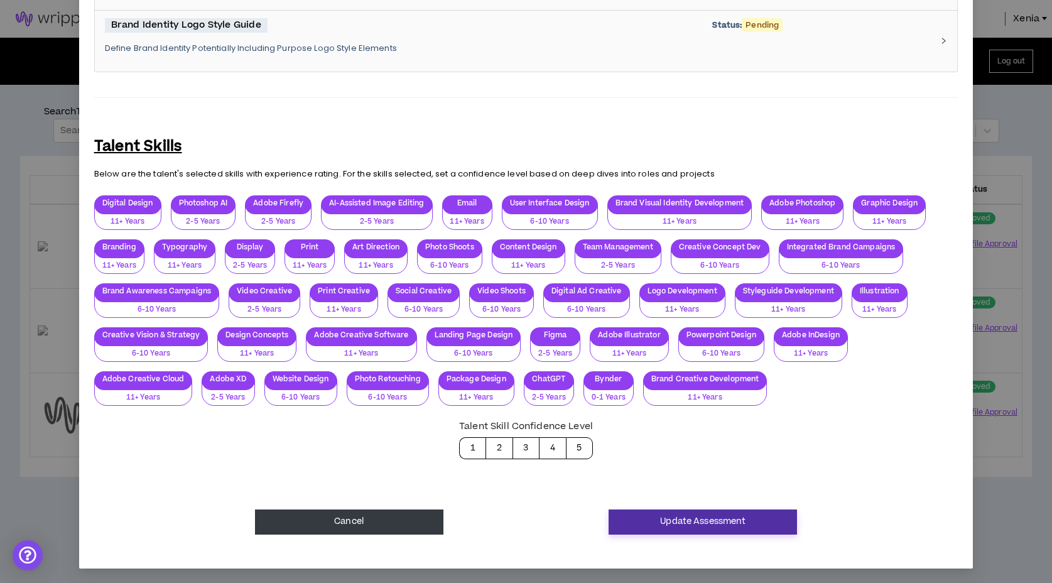
type textarea "**********"
click at [759, 512] on button "Update Assessment" at bounding box center [703, 521] width 188 height 25
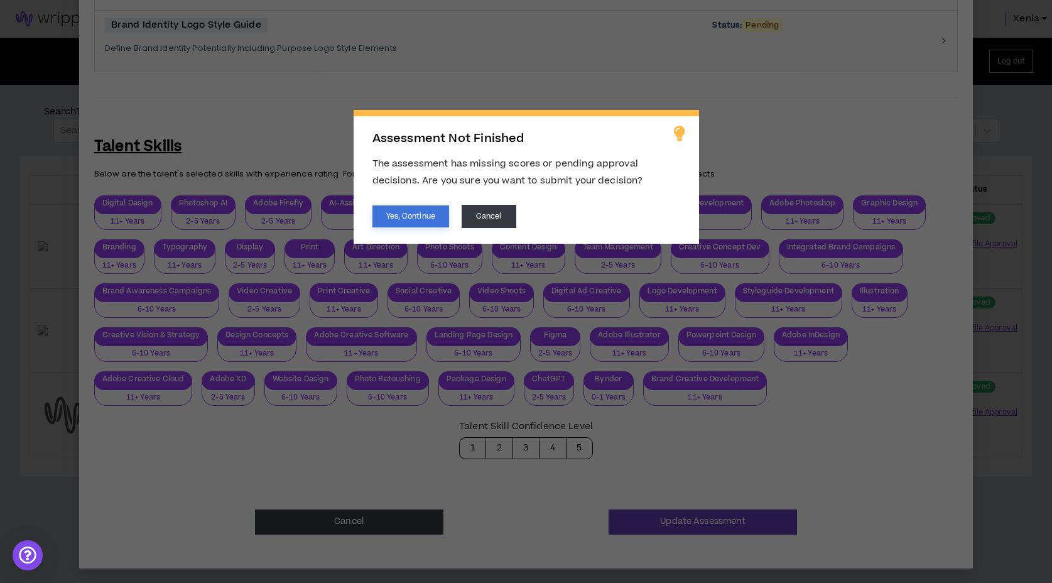
click at [441, 213] on button "Yes, Continue" at bounding box center [410, 216] width 77 height 22
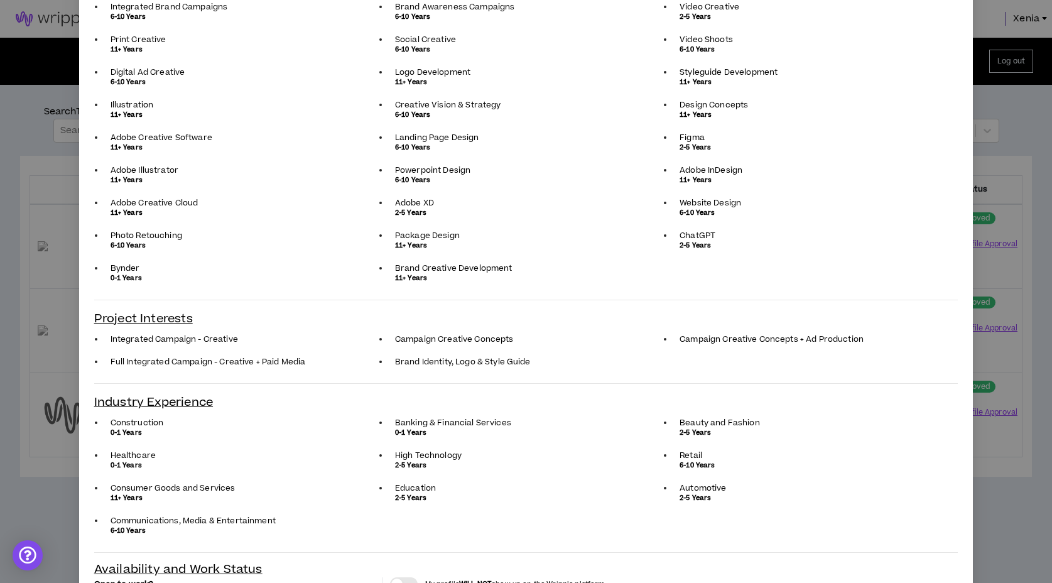
scroll to position [389, 0]
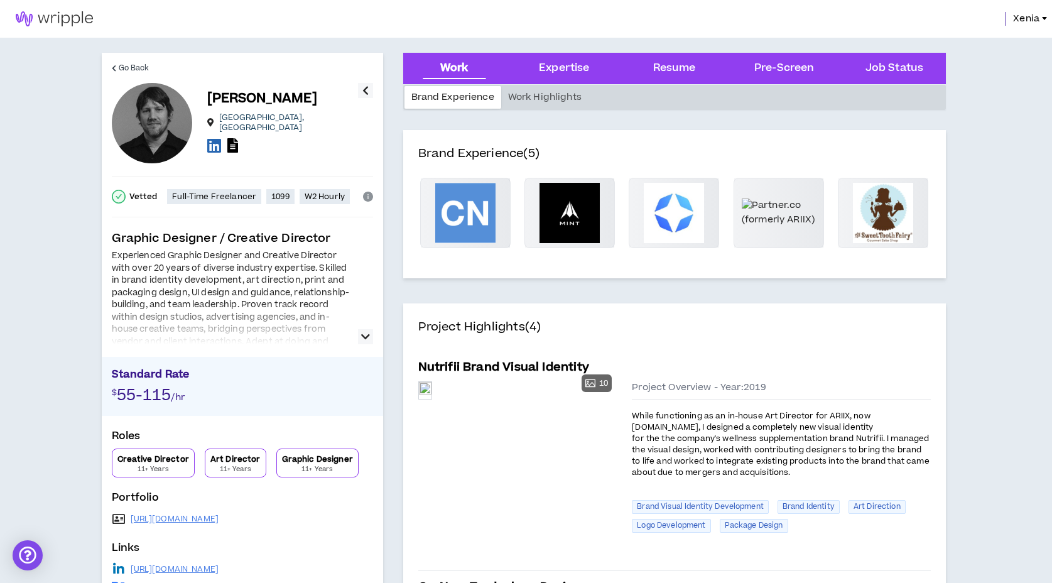
click at [365, 339] on icon "button" at bounding box center [365, 336] width 9 height 15
click at [362, 330] on icon "button" at bounding box center [365, 336] width 9 height 15
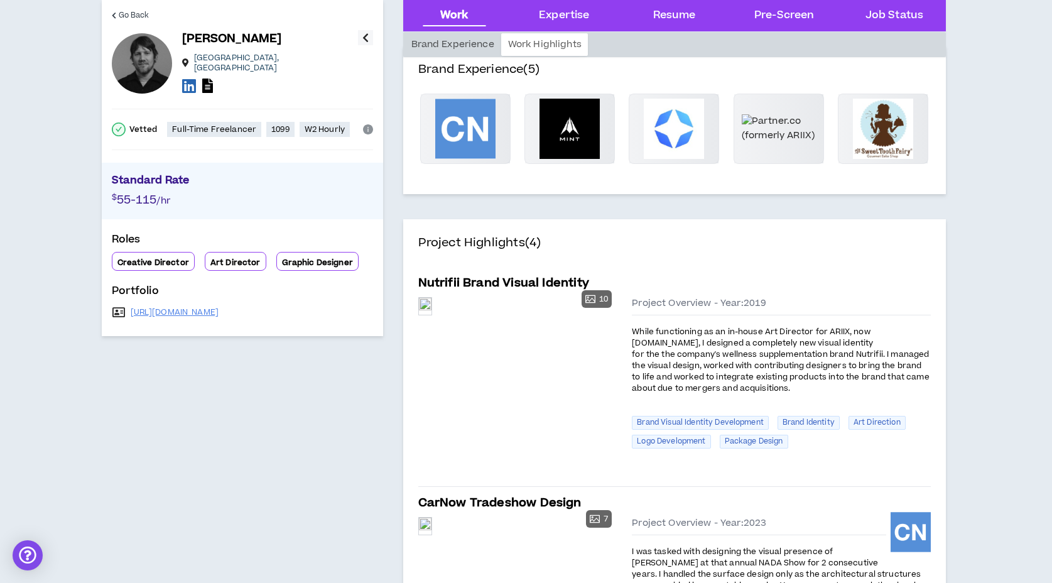
scroll to position [102, 0]
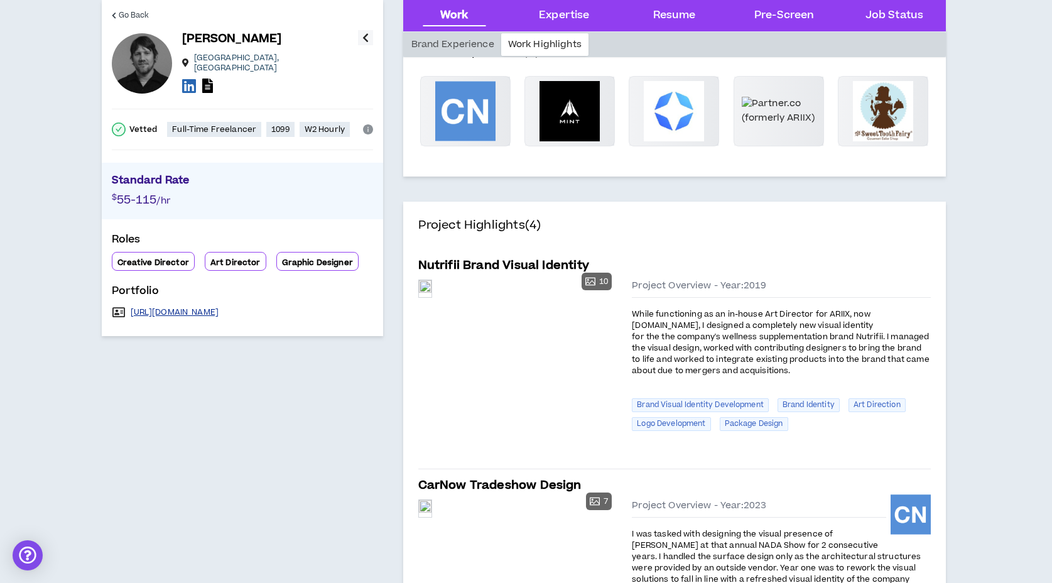
click at [197, 308] on link "[URL][DOMAIN_NAME]" at bounding box center [175, 312] width 89 height 10
